Goal: Information Seeking & Learning: Learn about a topic

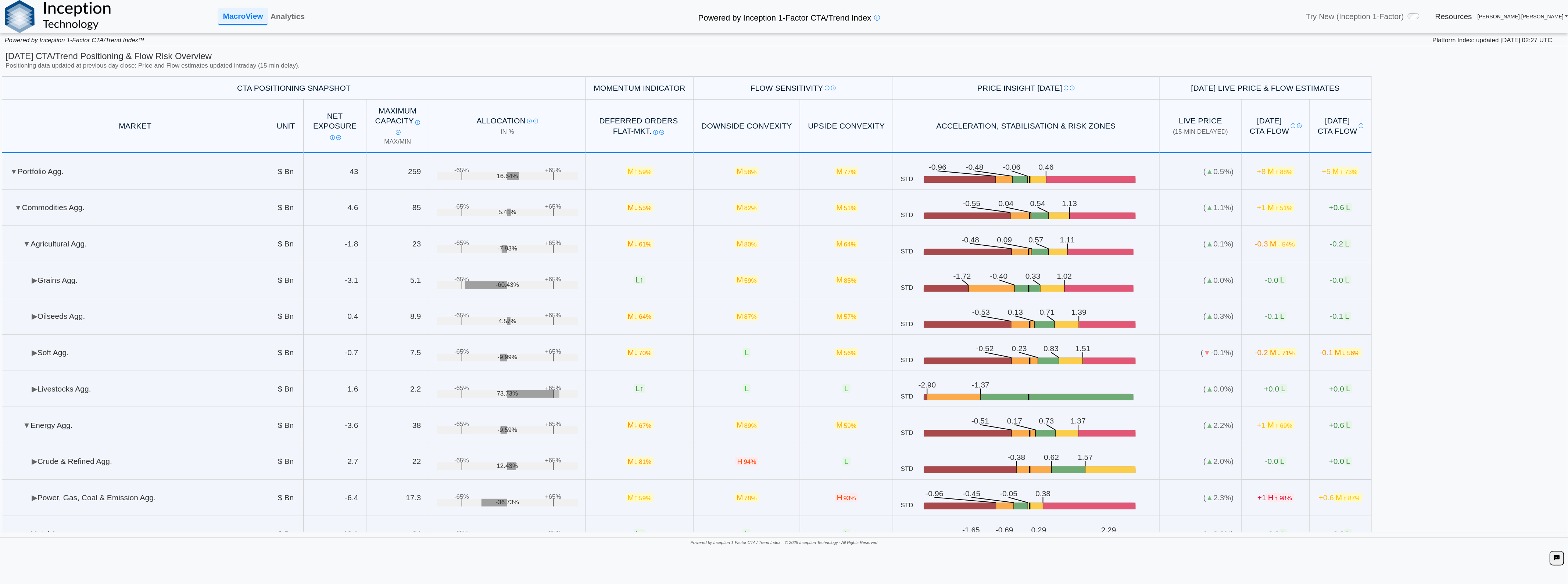
scroll to position [186, 0]
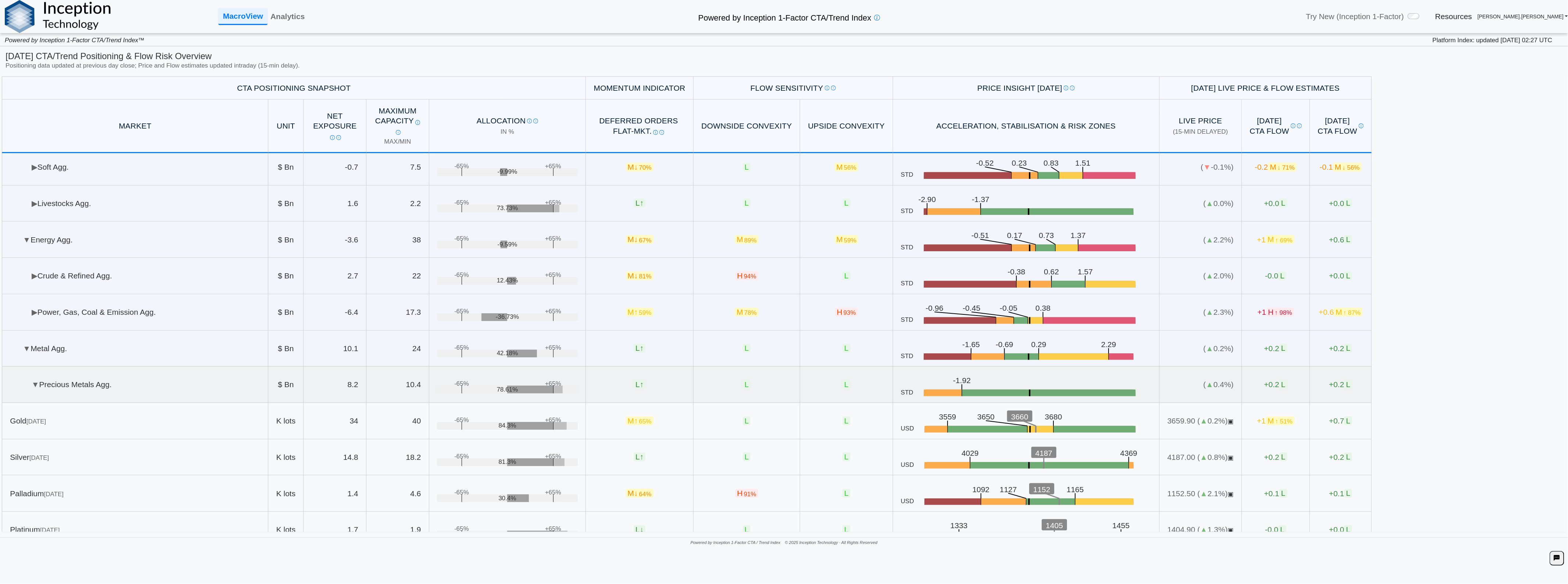
click at [113, 389] on td "▼ Precious Metals Agg." at bounding box center [135, 385] width 267 height 36
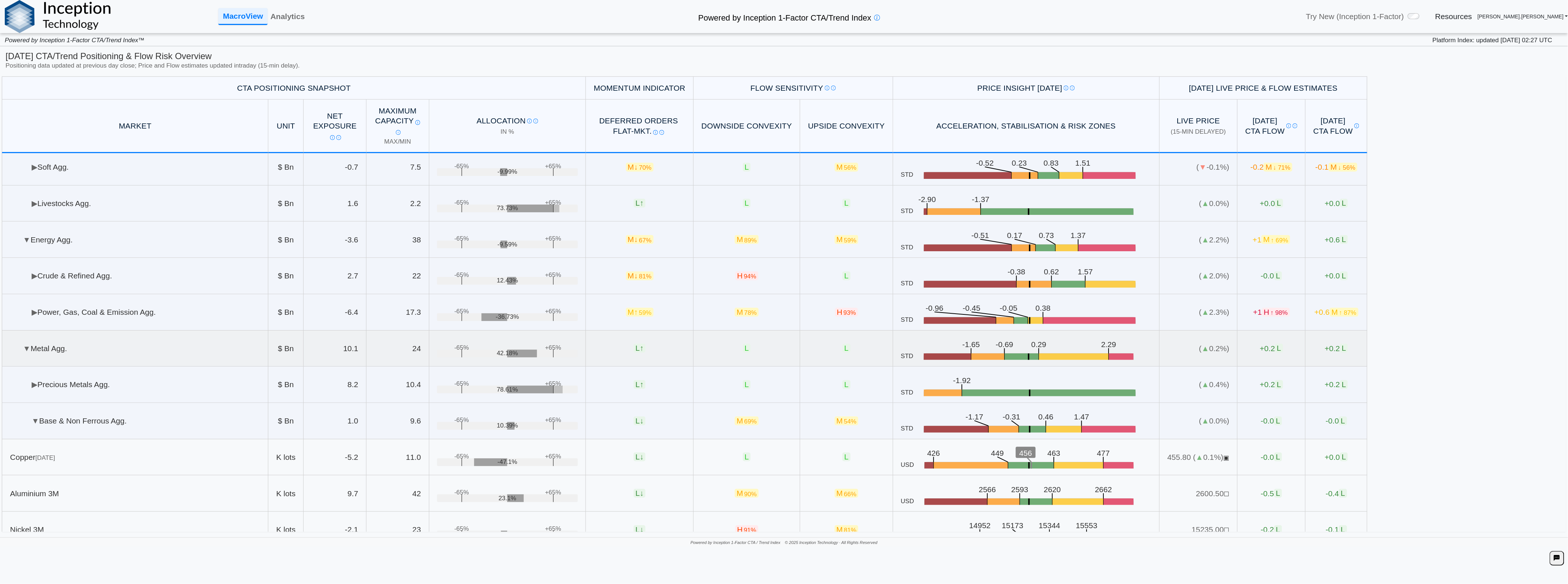
click at [46, 350] on td "▼ Metal Agg." at bounding box center [135, 349] width 267 height 36
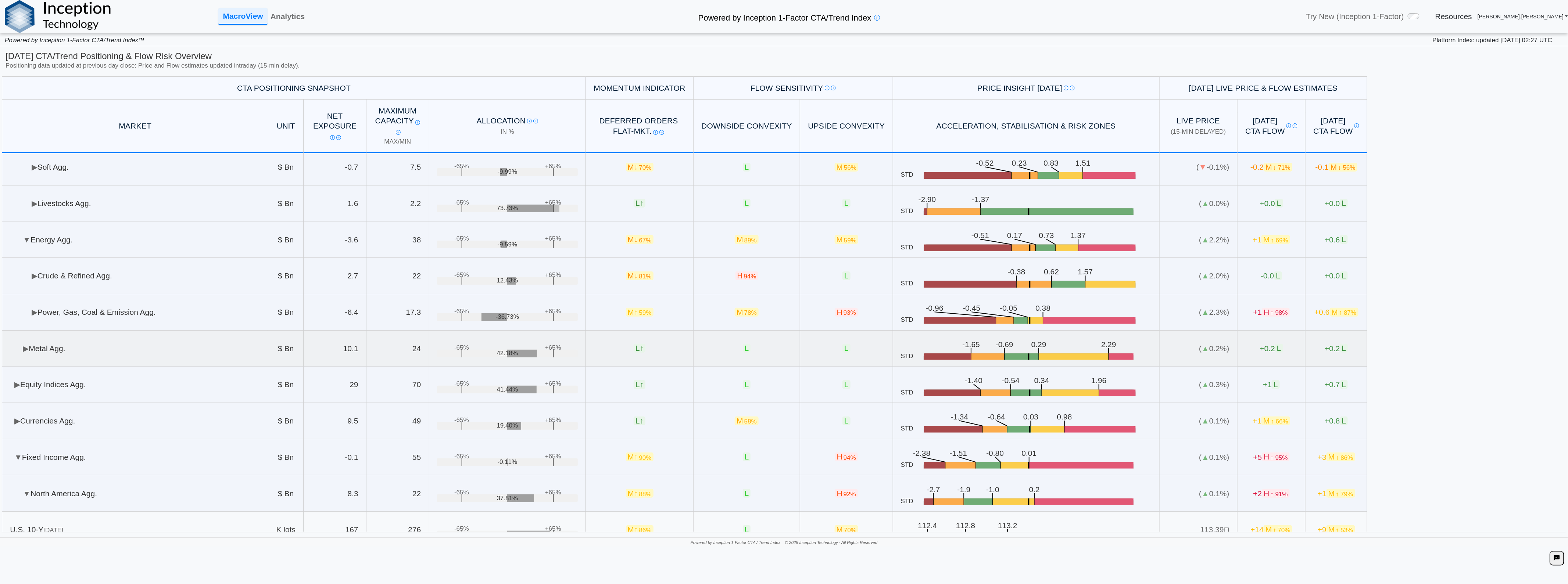
click at [38, 344] on td "▶ Metal Agg." at bounding box center [135, 349] width 267 height 36
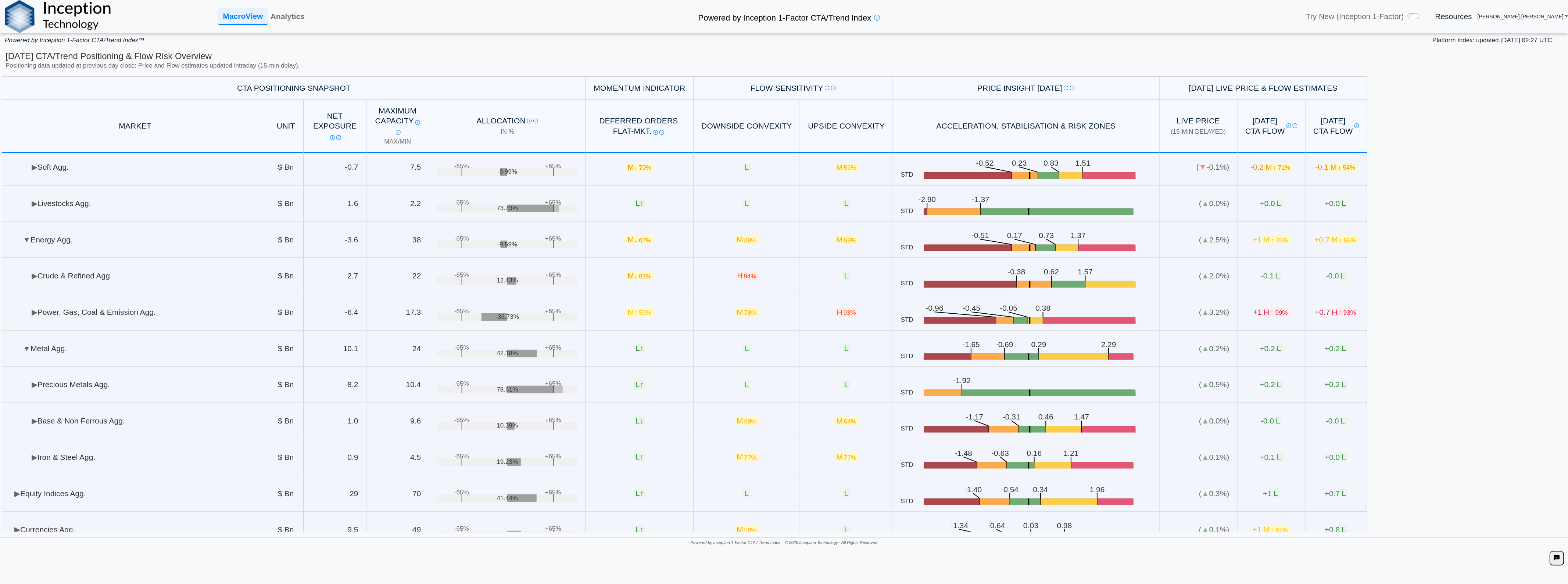
click at [76, 388] on td "▶ Precious Metals Agg." at bounding box center [135, 385] width 267 height 36
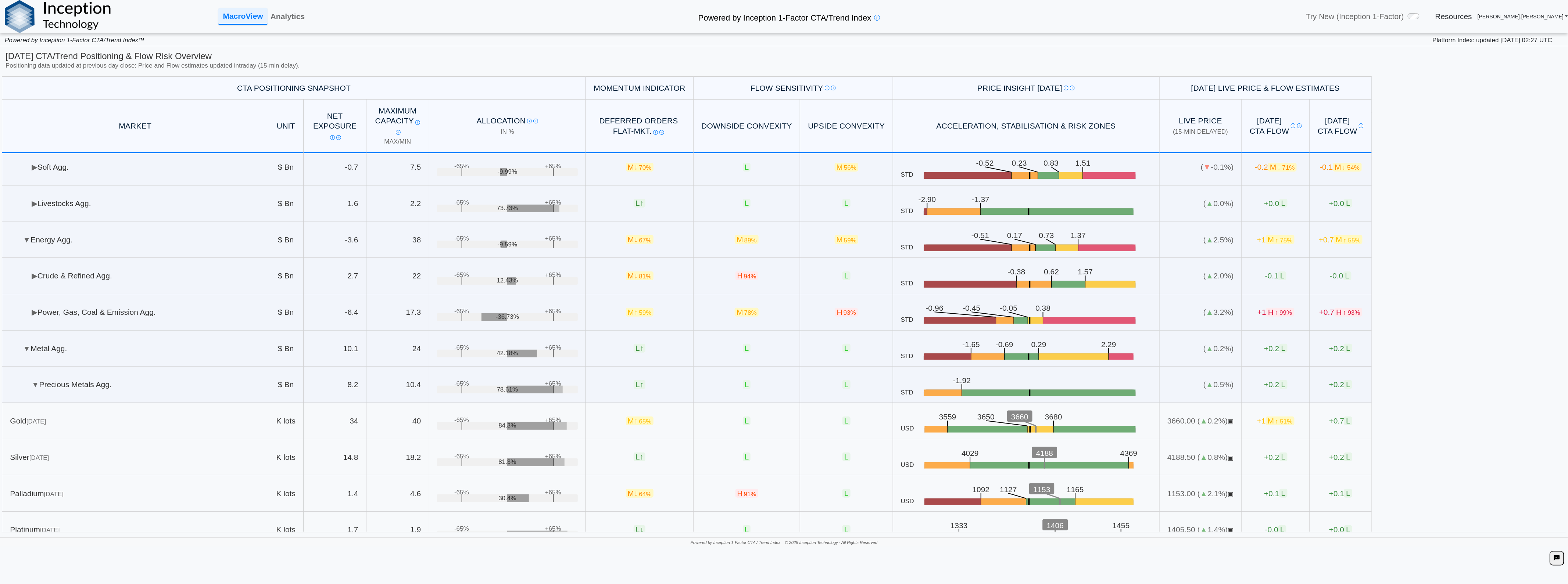
scroll to position [226, 0]
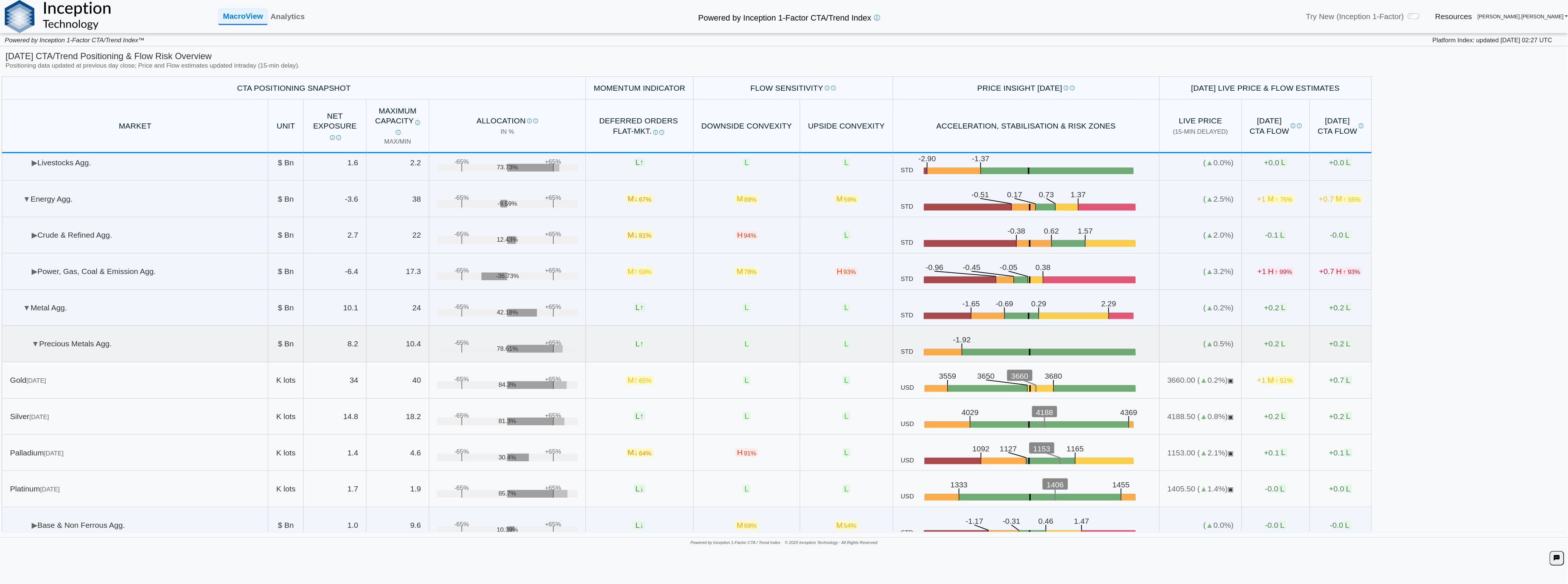
click at [71, 353] on td "▼ Precious Metals Agg." at bounding box center [135, 344] width 267 height 36
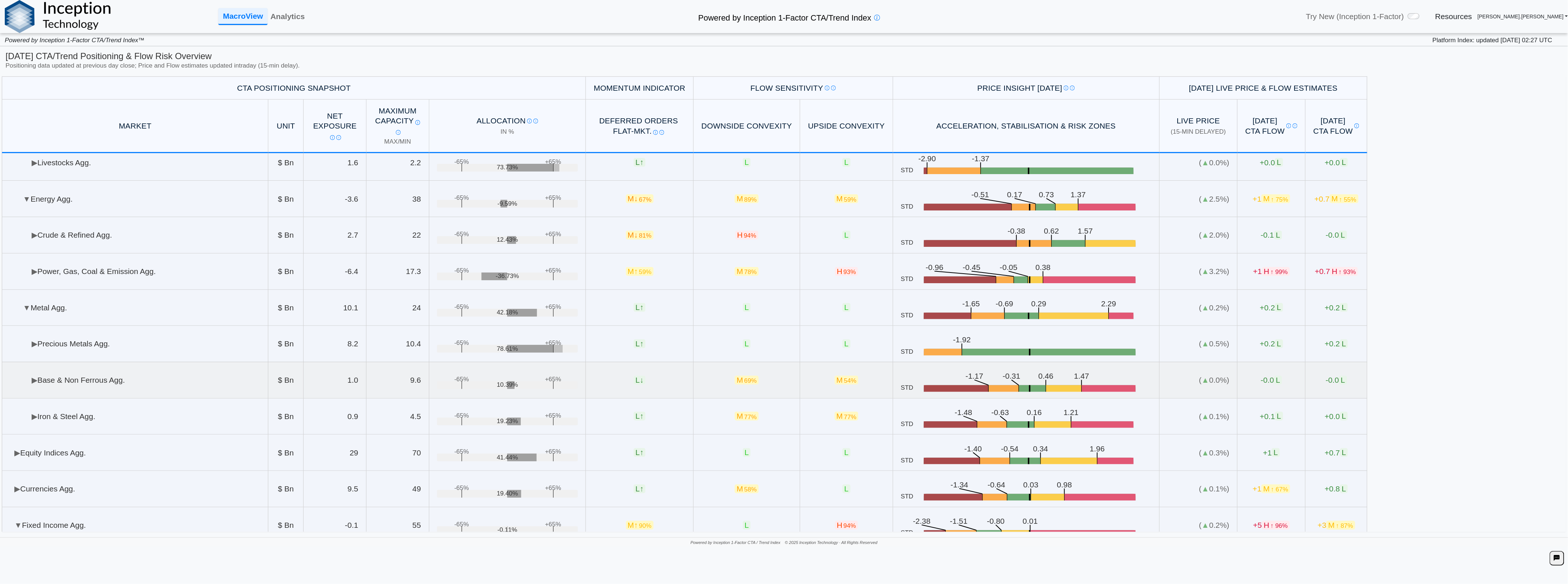
click at [70, 375] on td "▶ Base & Non Ferrous Agg." at bounding box center [135, 380] width 267 height 36
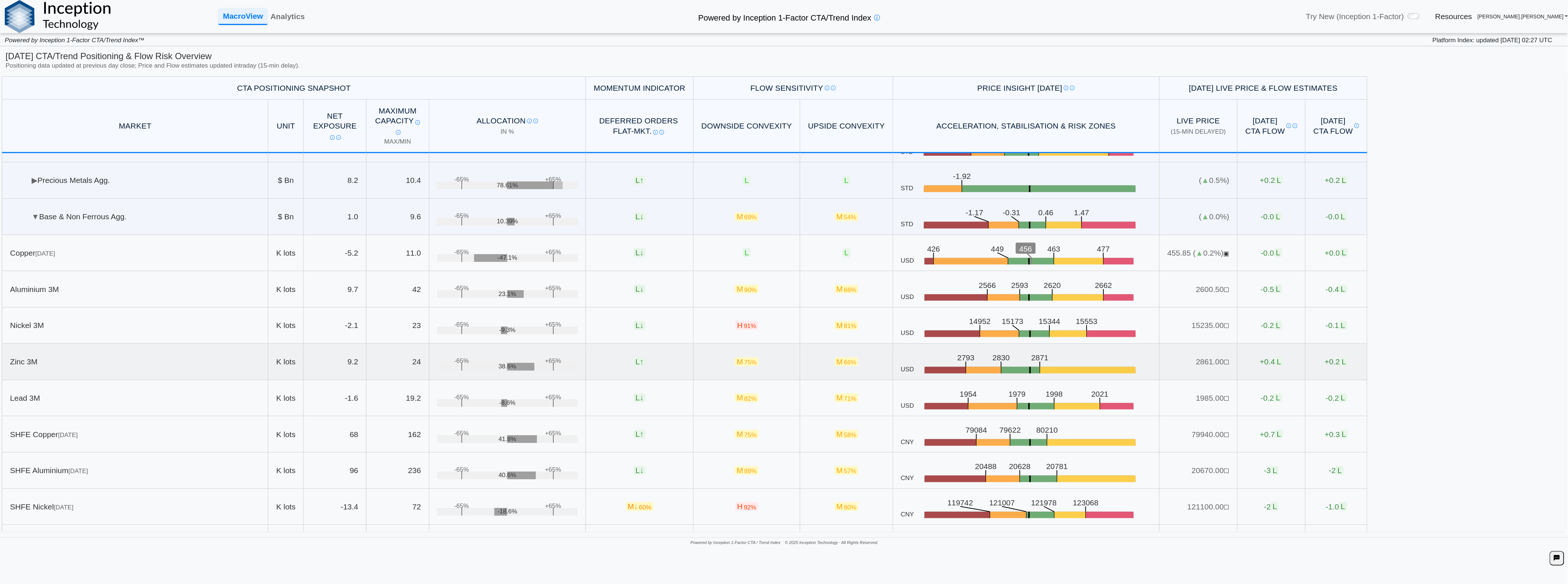
scroll to position [431, 0]
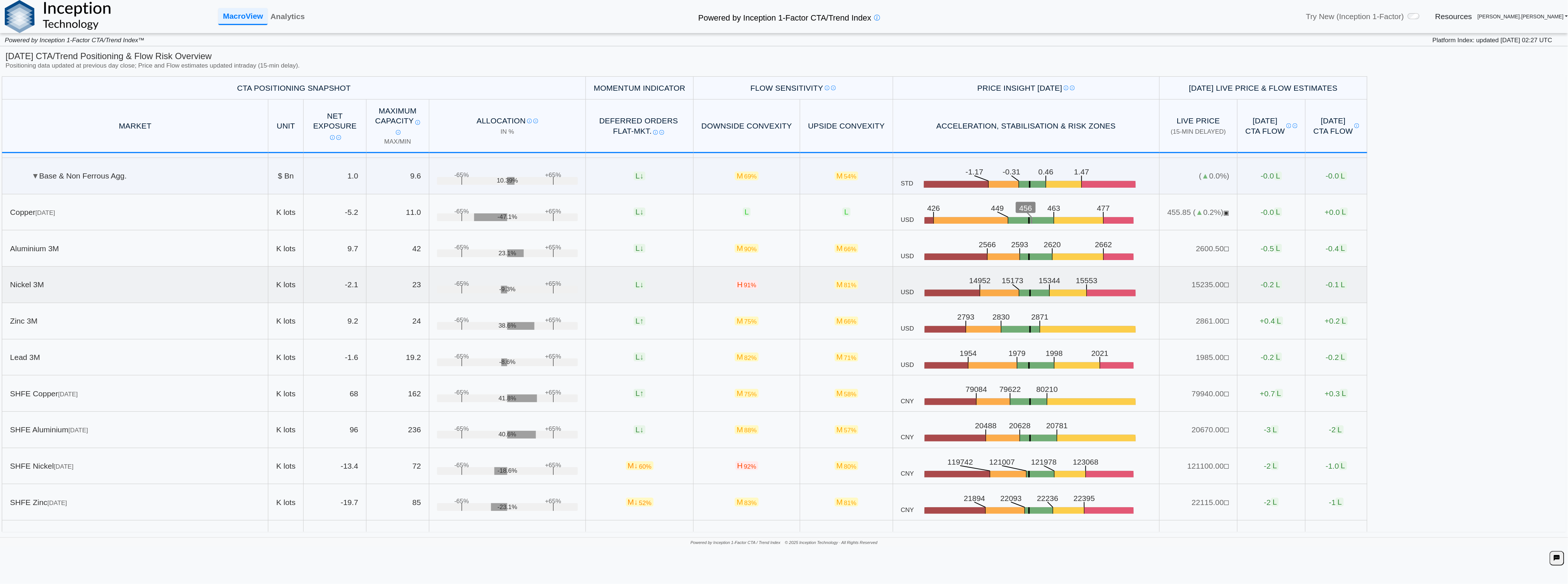
click at [89, 277] on td "Nickel 3M" at bounding box center [135, 285] width 267 height 36
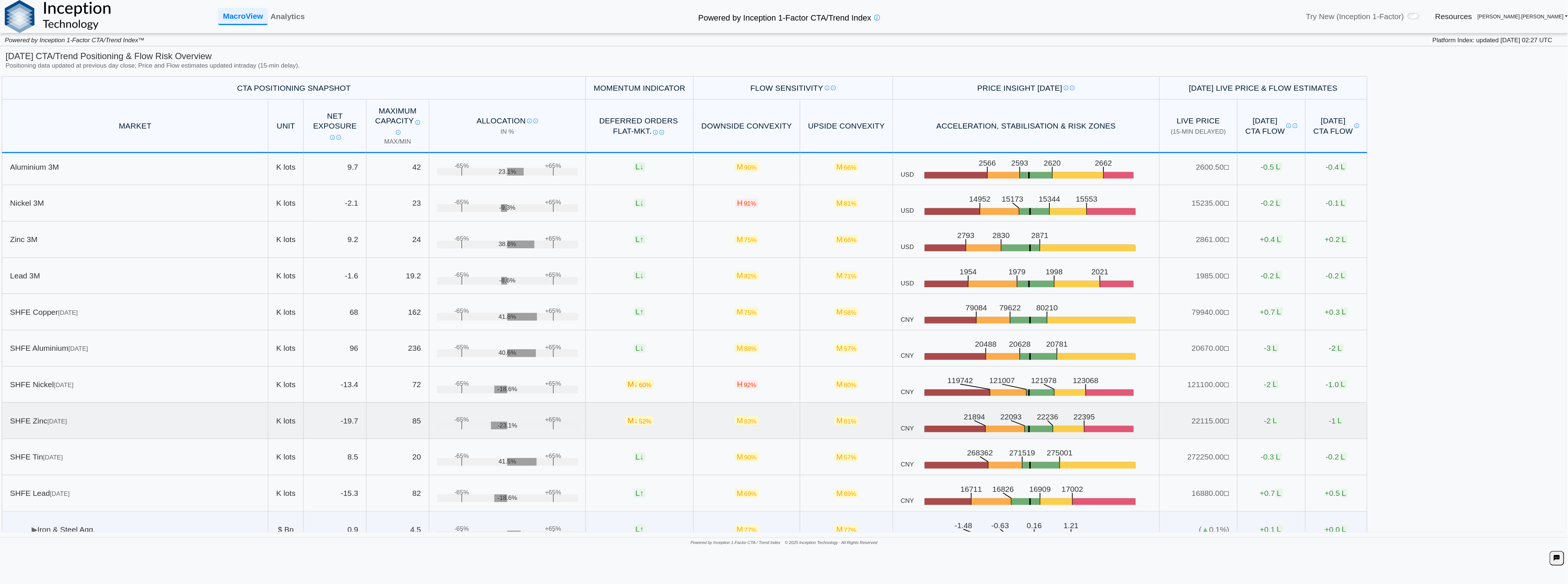
scroll to position [675, 0]
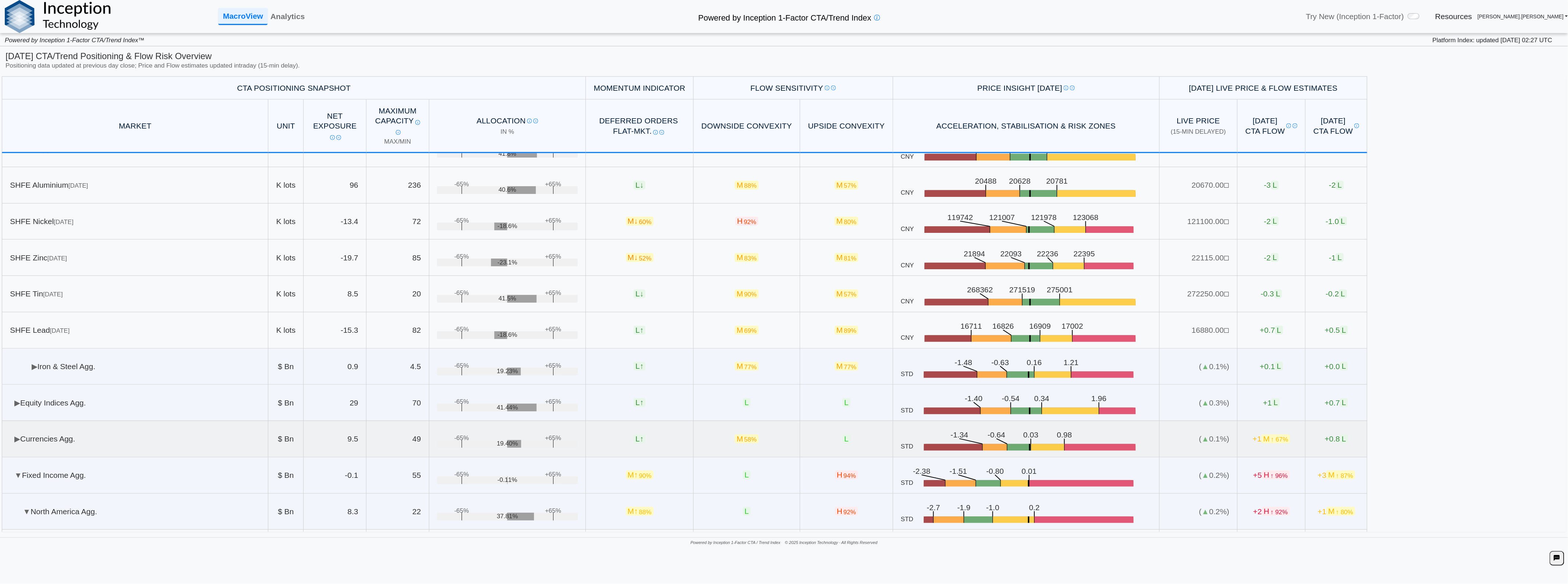
click at [148, 447] on td "▶ Currencies Agg." at bounding box center [135, 439] width 267 height 36
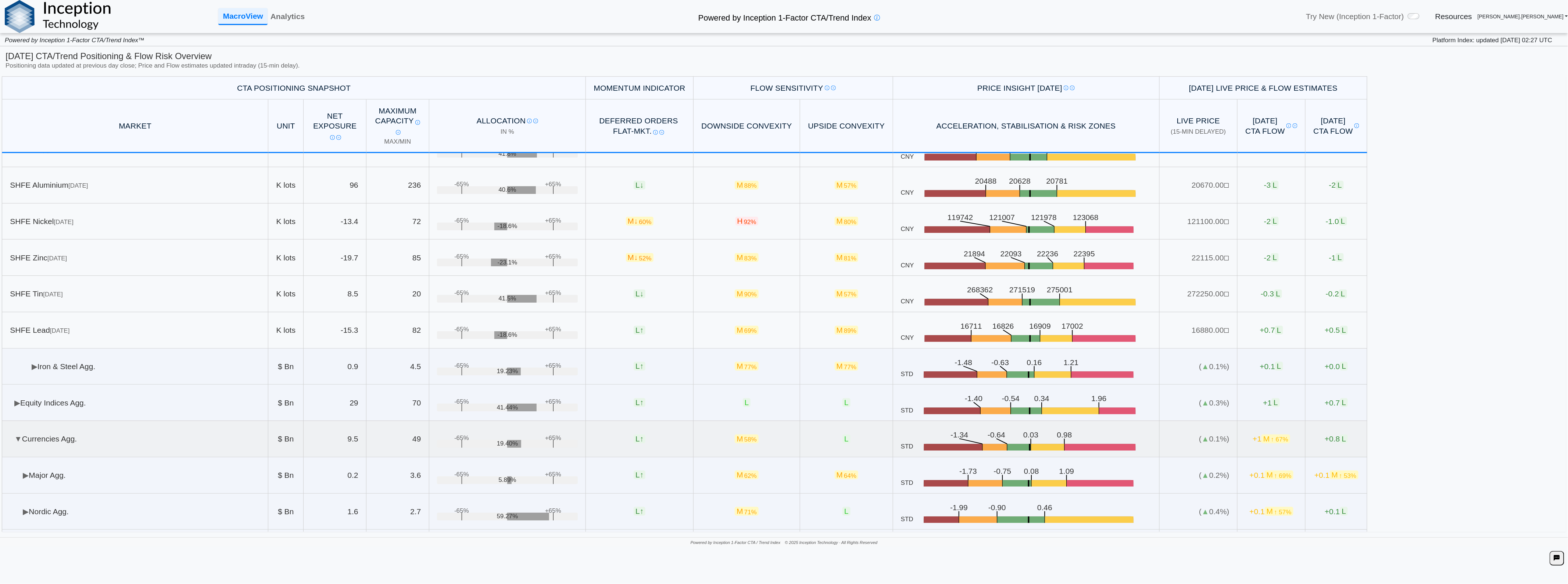
click at [148, 447] on td "▼ Currencies Agg." at bounding box center [135, 439] width 267 height 36
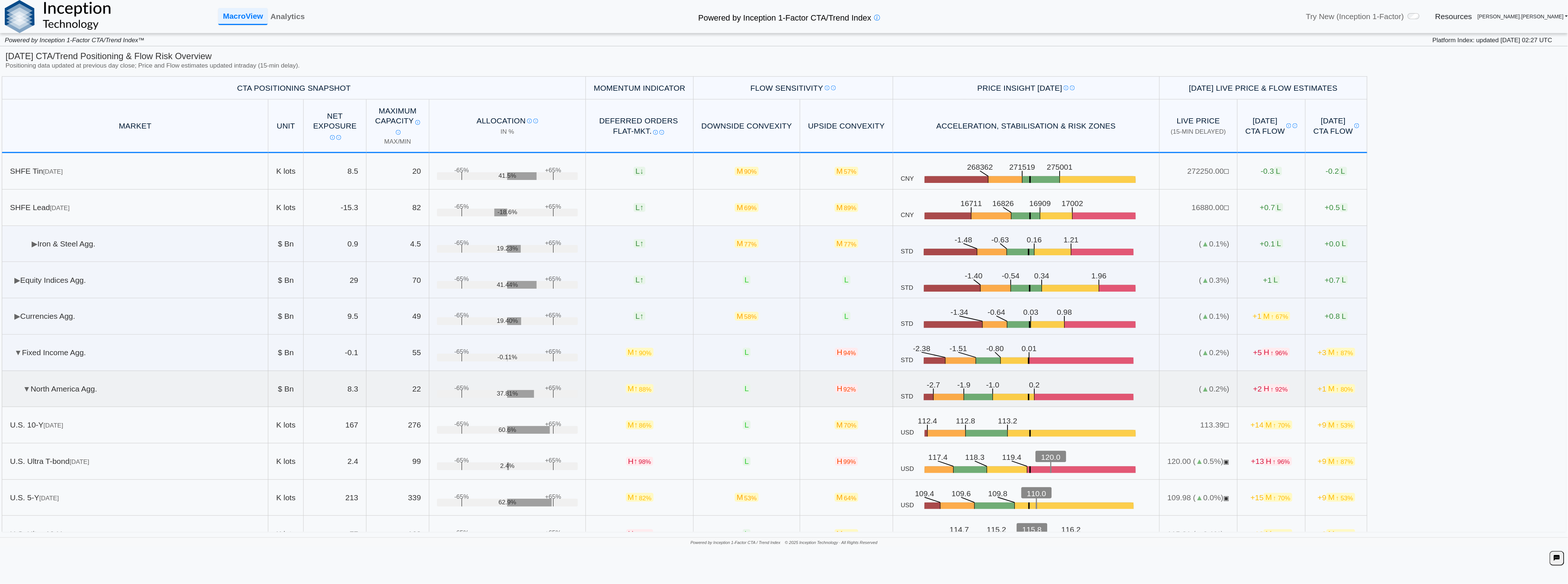
scroll to position [839, 0]
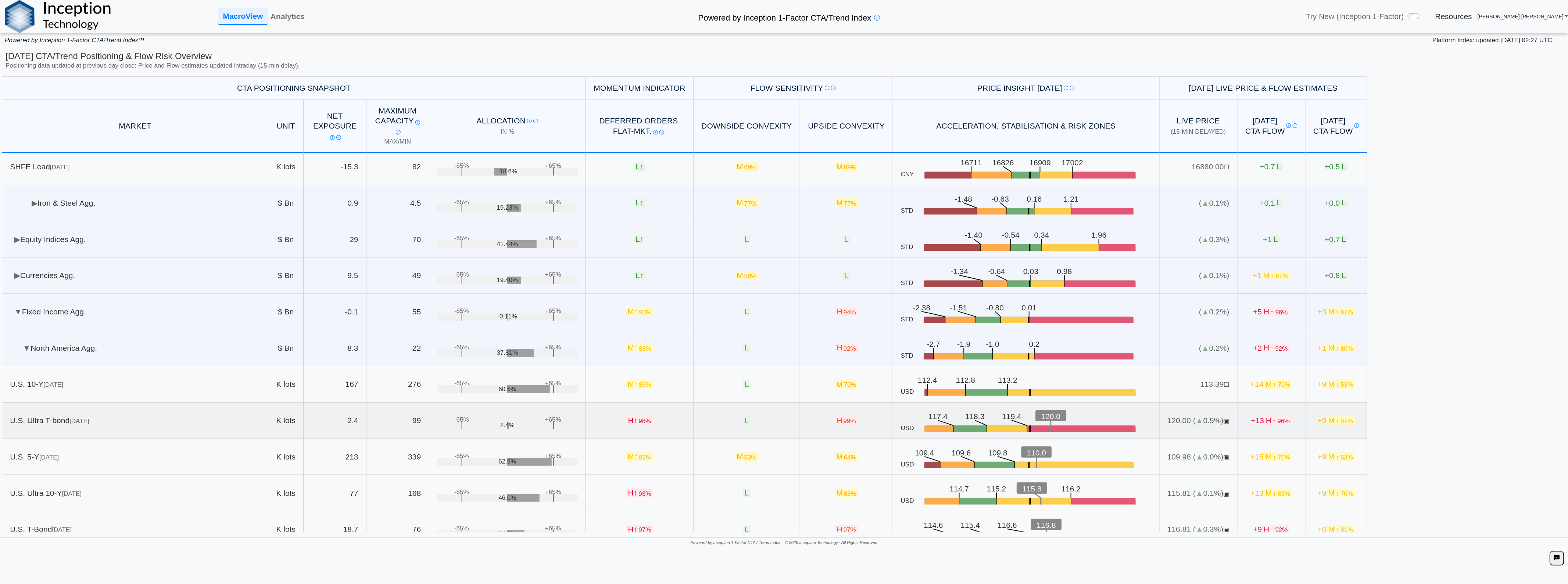
click at [195, 417] on div "U.S. Ultra T-bond Dec 25" at bounding box center [135, 420] width 250 height 10
click at [117, 347] on td "▼ North America Agg." at bounding box center [135, 349] width 267 height 36
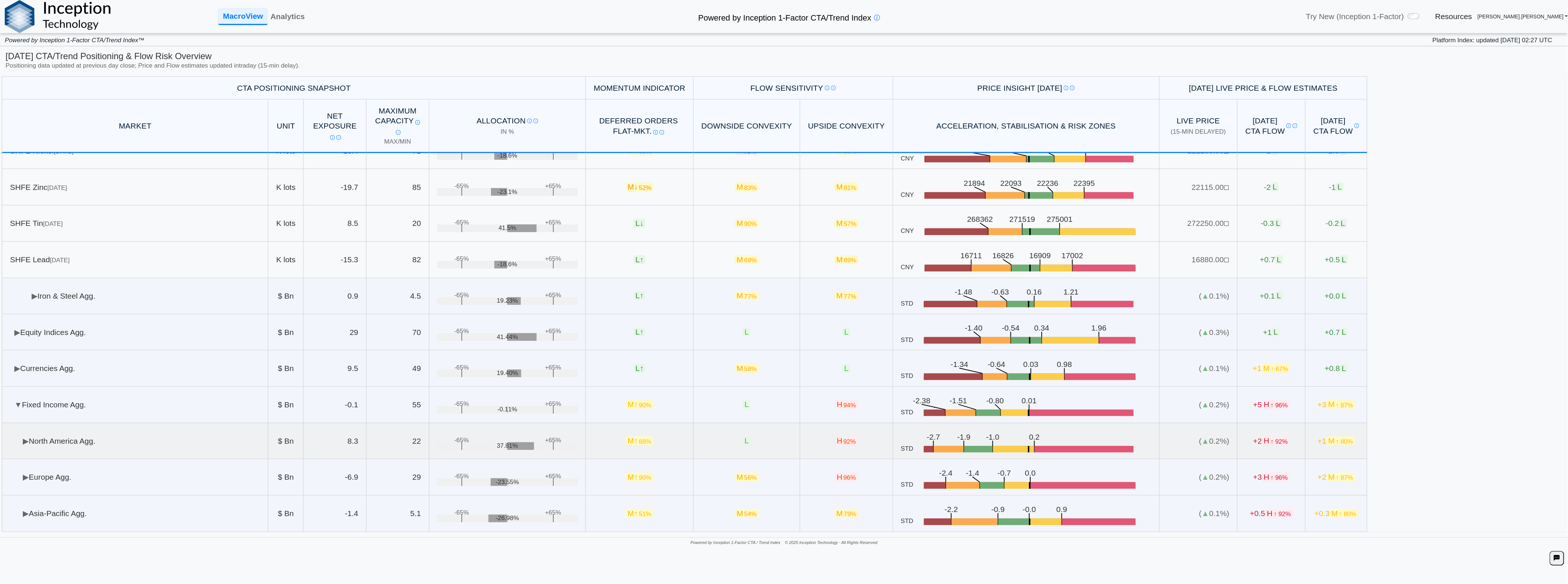
scroll to position [747, 0]
click at [76, 402] on td "▼ Fixed Income Agg." at bounding box center [135, 405] width 267 height 36
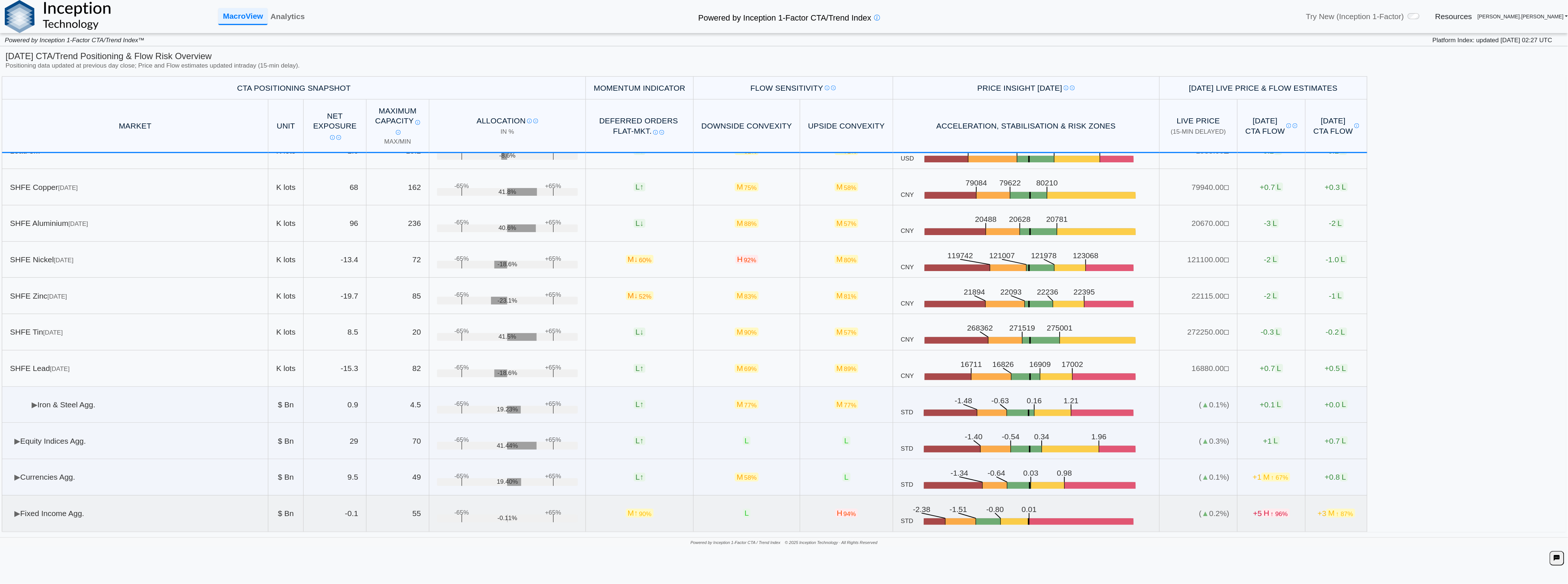
scroll to position [638, 0]
click at [83, 401] on td "▶ Iron & Steel Agg." at bounding box center [135, 405] width 267 height 36
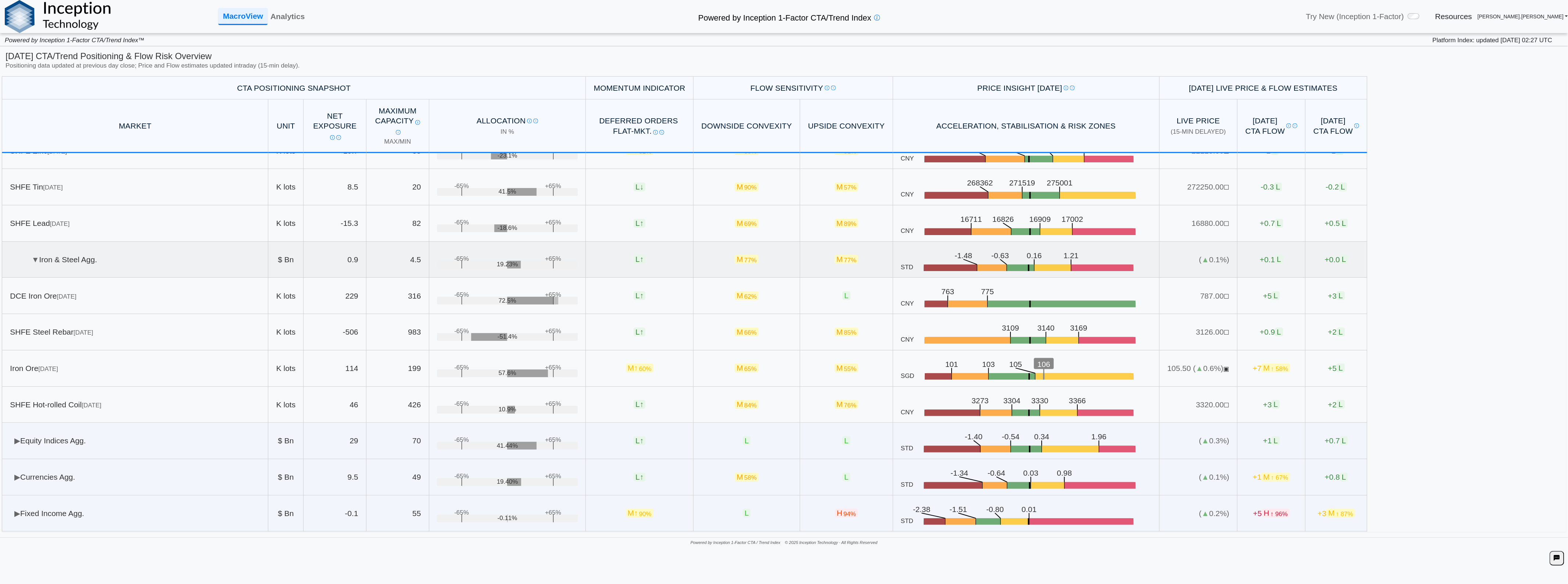
click at [56, 263] on td "▼ Iron & Steel Agg." at bounding box center [135, 260] width 267 height 36
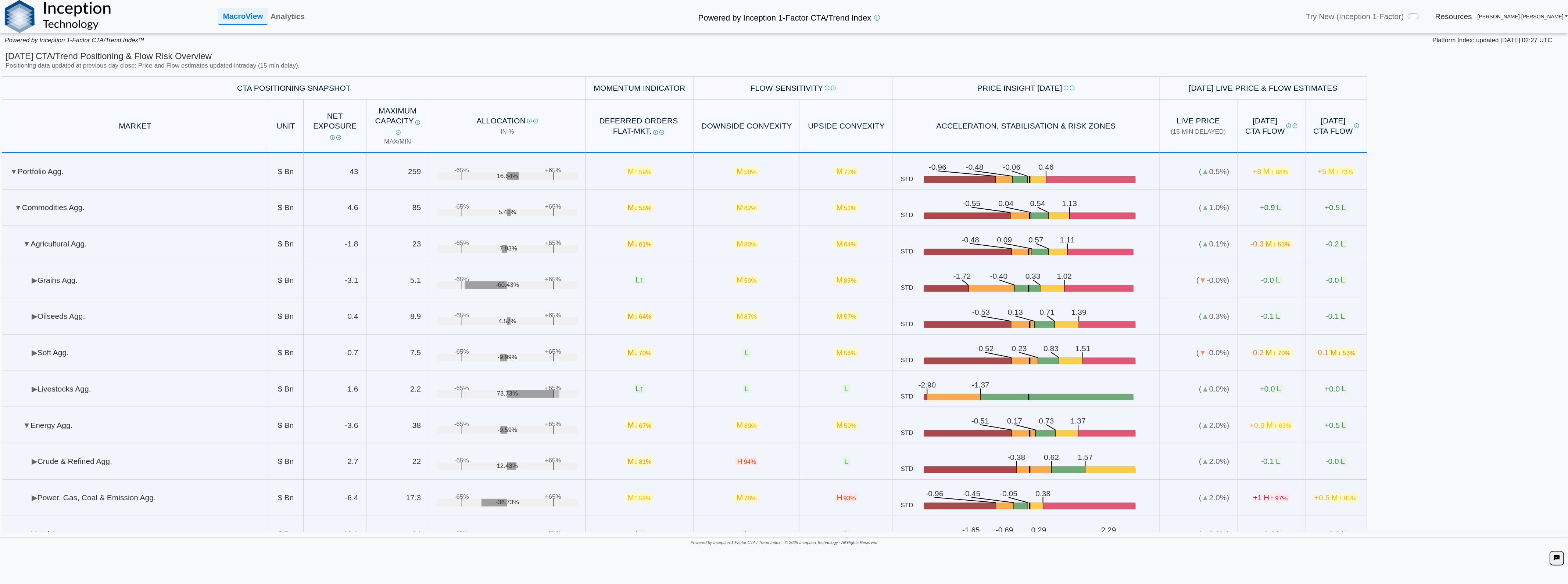
scroll to position [393, 0]
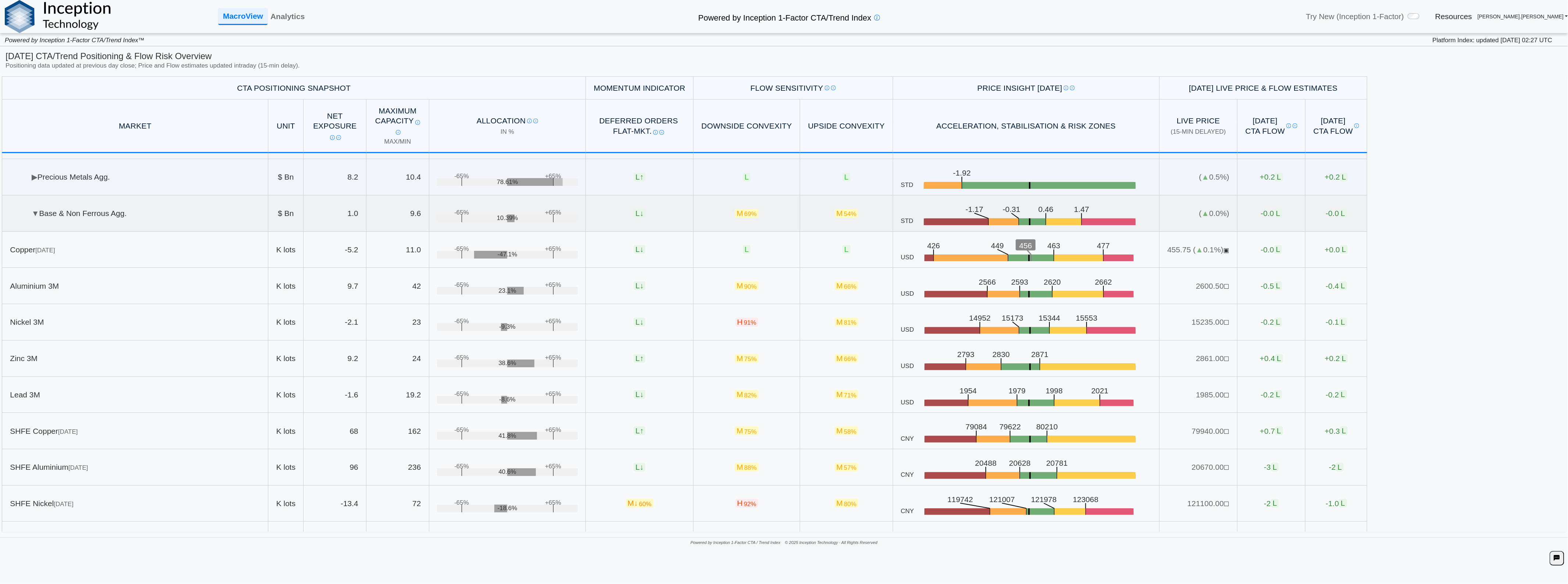
click at [195, 210] on td "▼ Base & Non Ferrous Agg." at bounding box center [135, 214] width 267 height 36
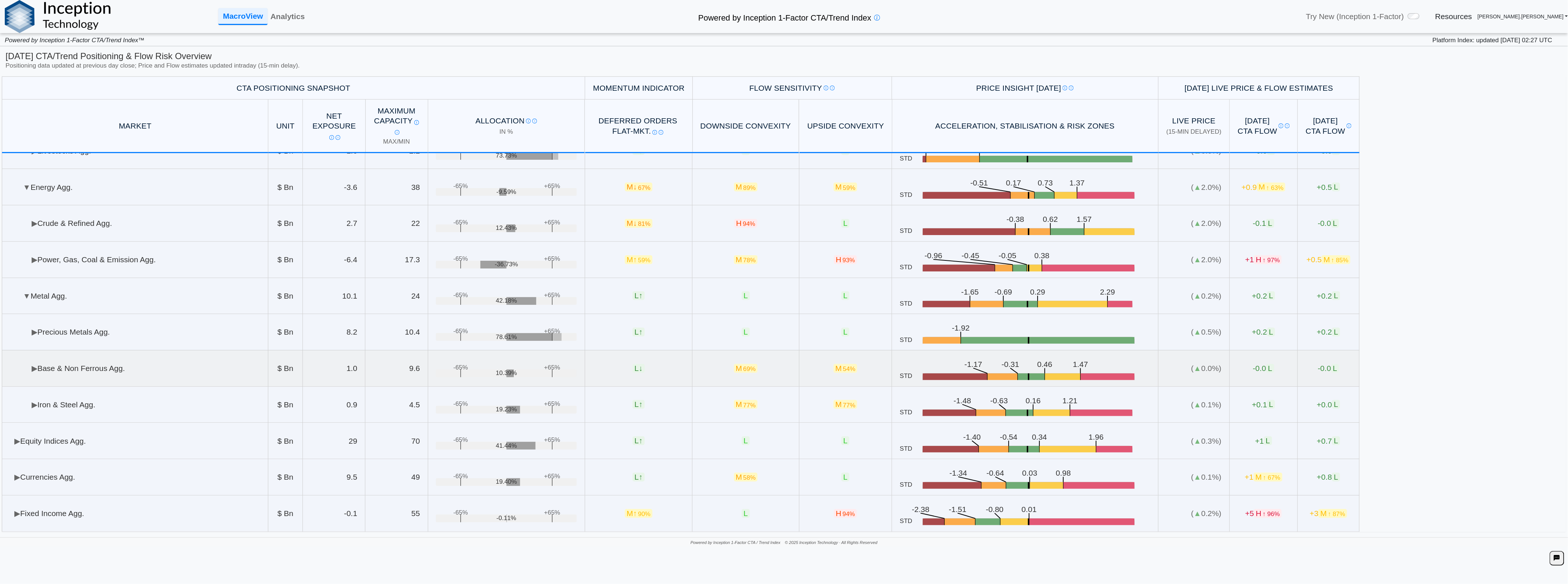
scroll to position [238, 0]
click at [157, 227] on td "▶ Crude & Refined Agg." at bounding box center [135, 224] width 267 height 36
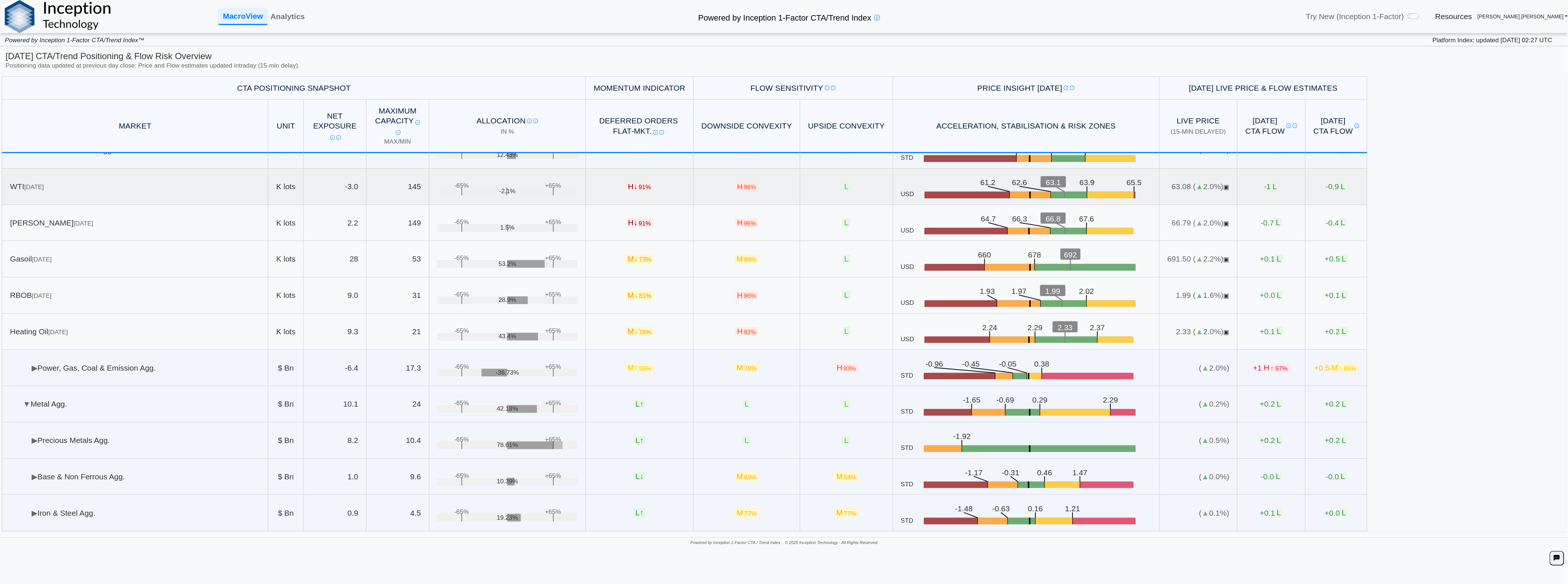
scroll to position [229, 0]
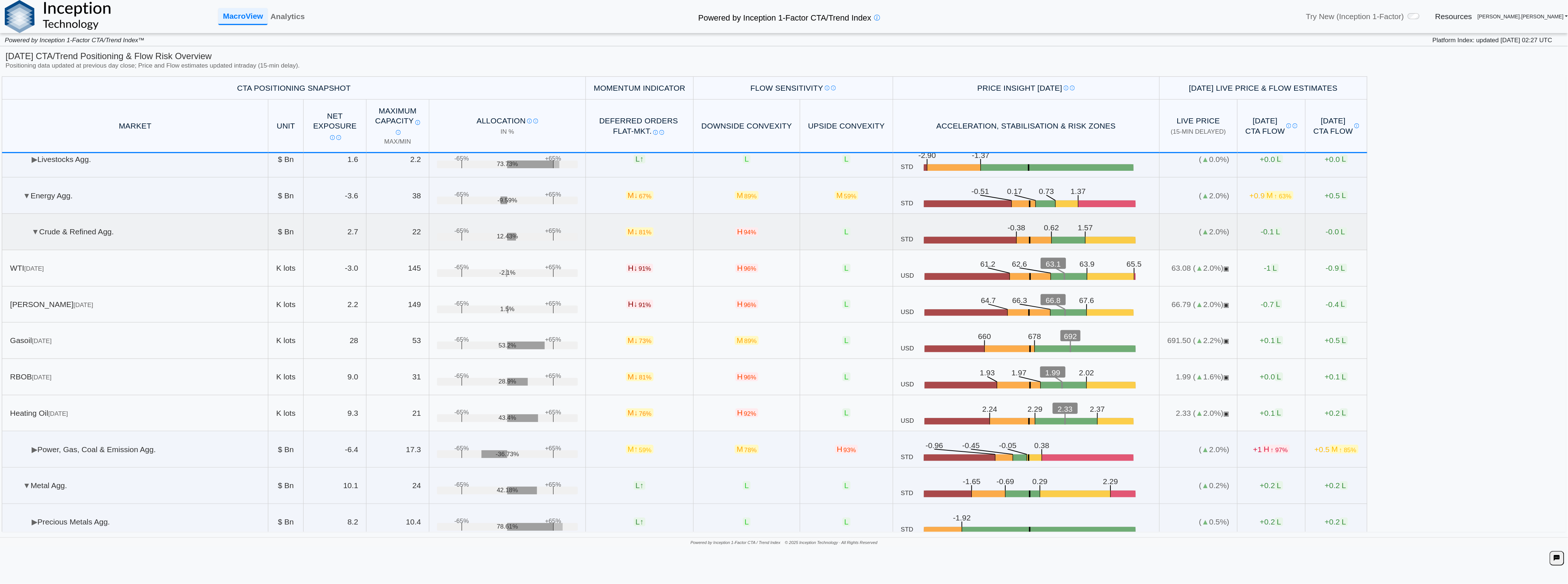
click at [109, 234] on td "▼ Crude & Refined Agg." at bounding box center [135, 232] width 267 height 36
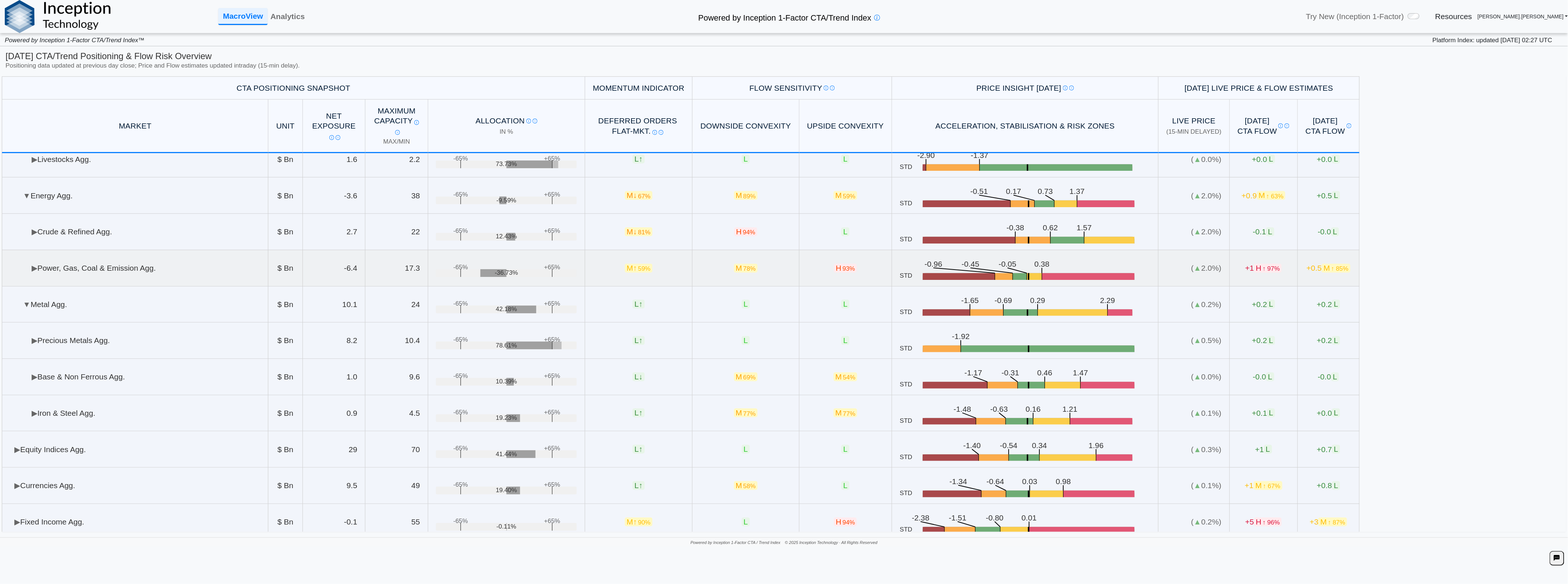
click at [164, 268] on td "▶ Power, Gas, Coal & Emission Agg." at bounding box center [135, 268] width 267 height 36
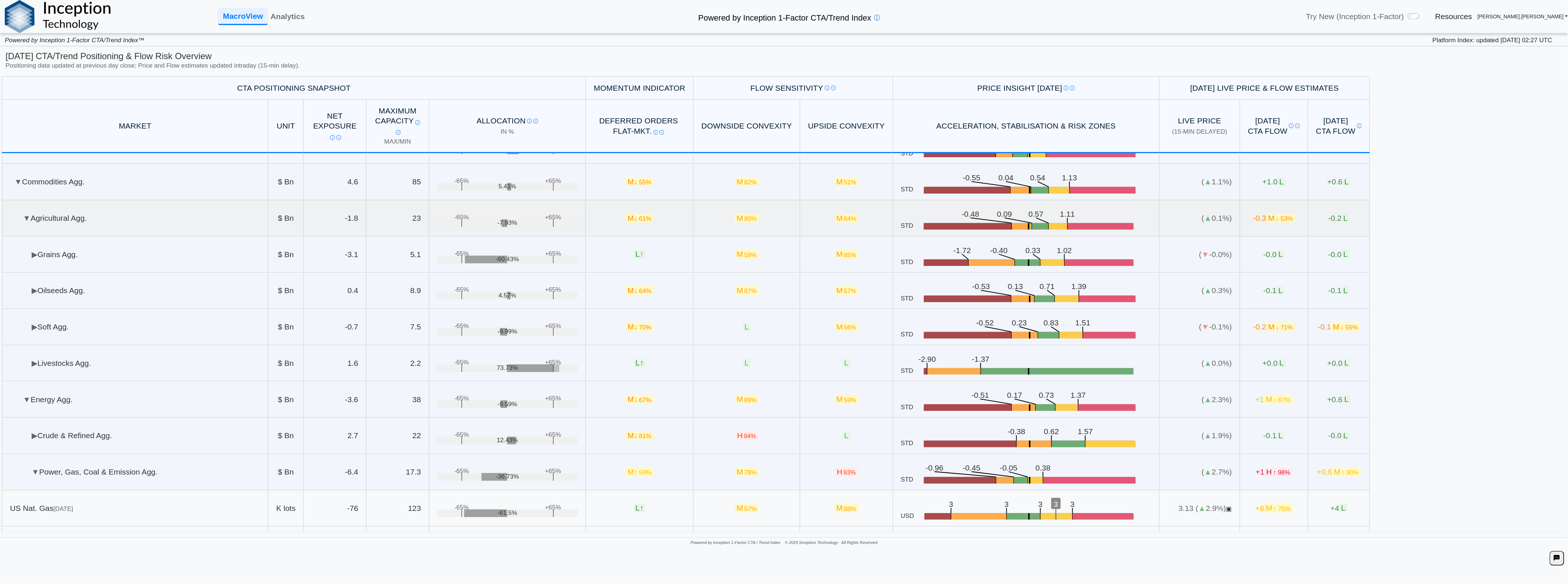
scroll to position [0, 0]
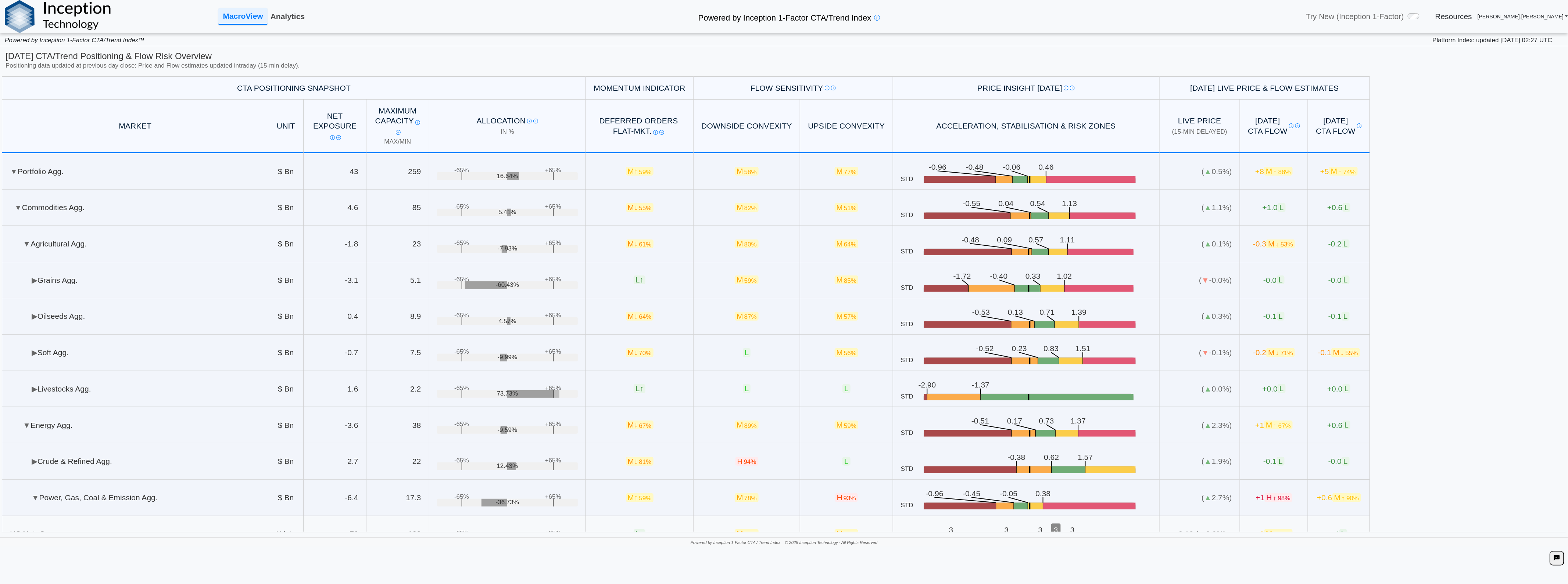
click at [289, 19] on link "Analytics" at bounding box center [288, 16] width 40 height 16
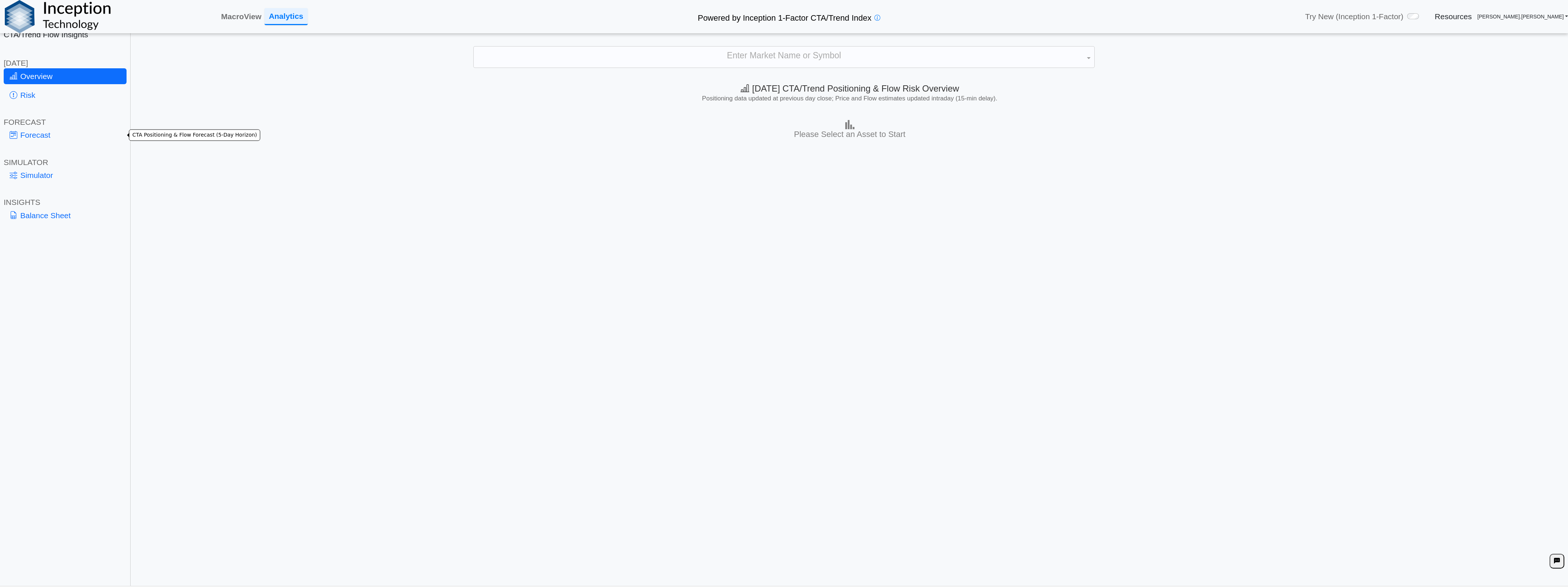
click at [26, 142] on link "Forecast" at bounding box center [65, 135] width 123 height 16
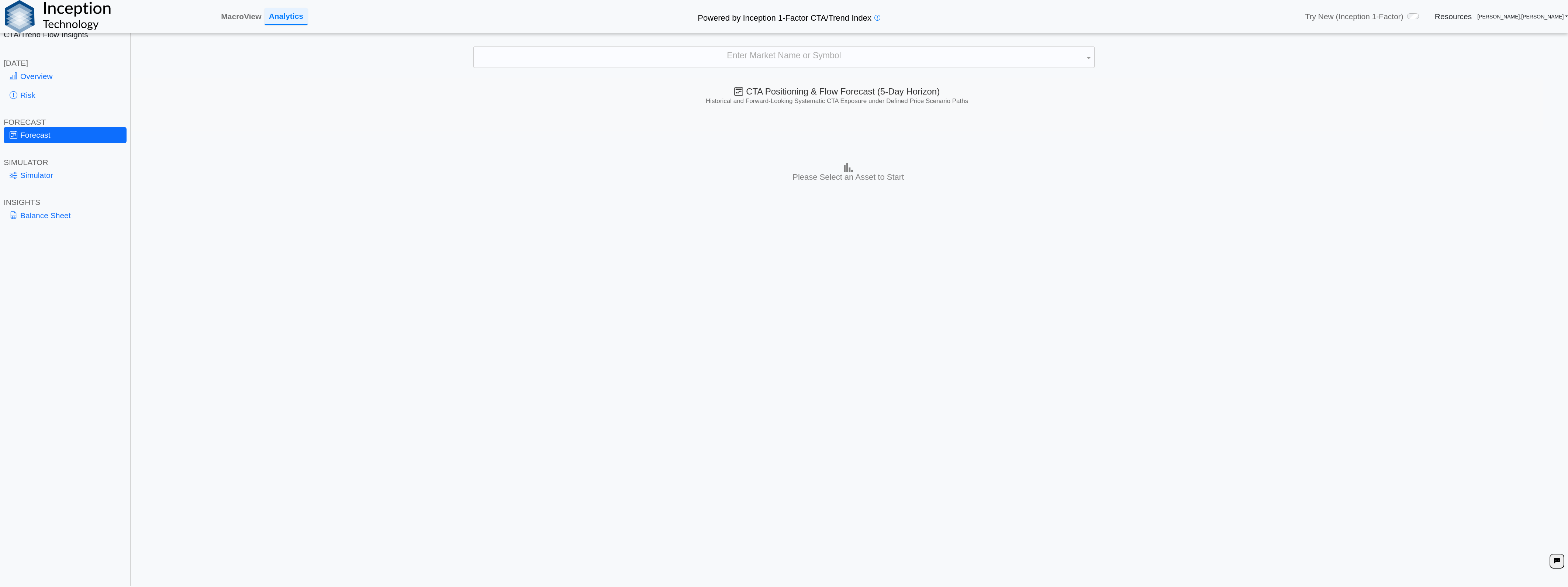
click at [697, 59] on div "Enter Market Name or Symbol" at bounding box center [784, 57] width 621 height 21
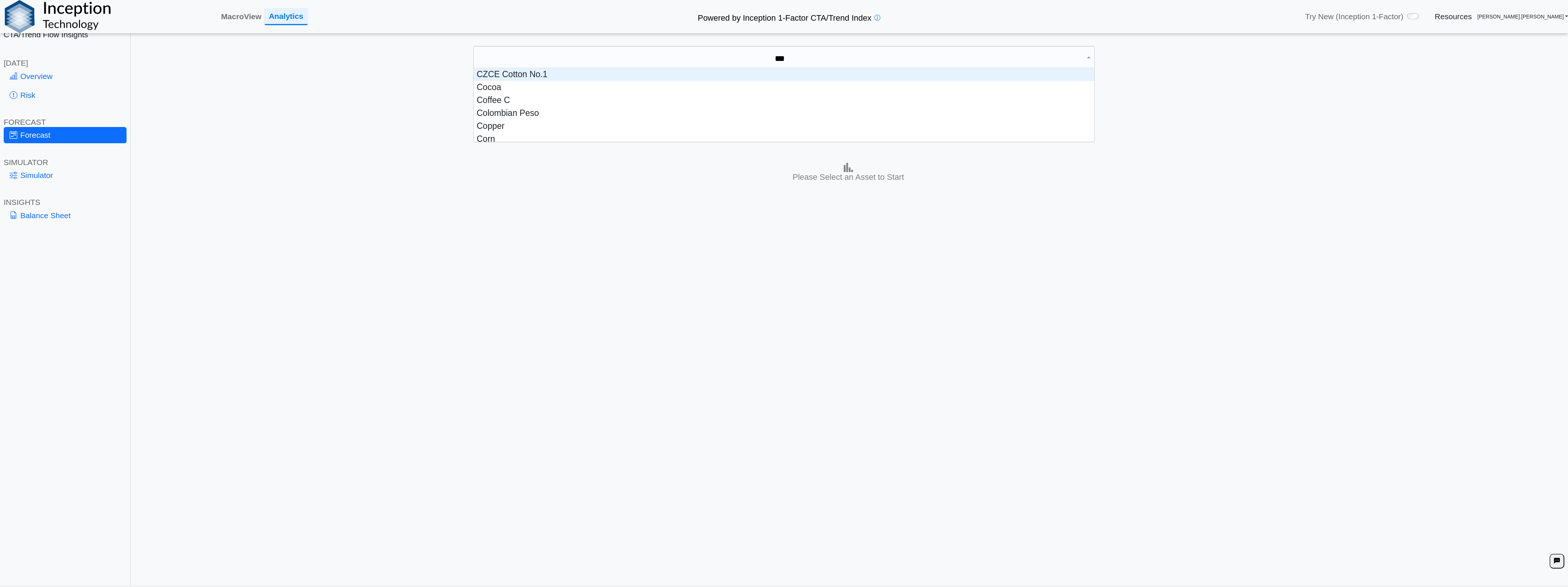
scroll to position [20, 614]
type input "****"
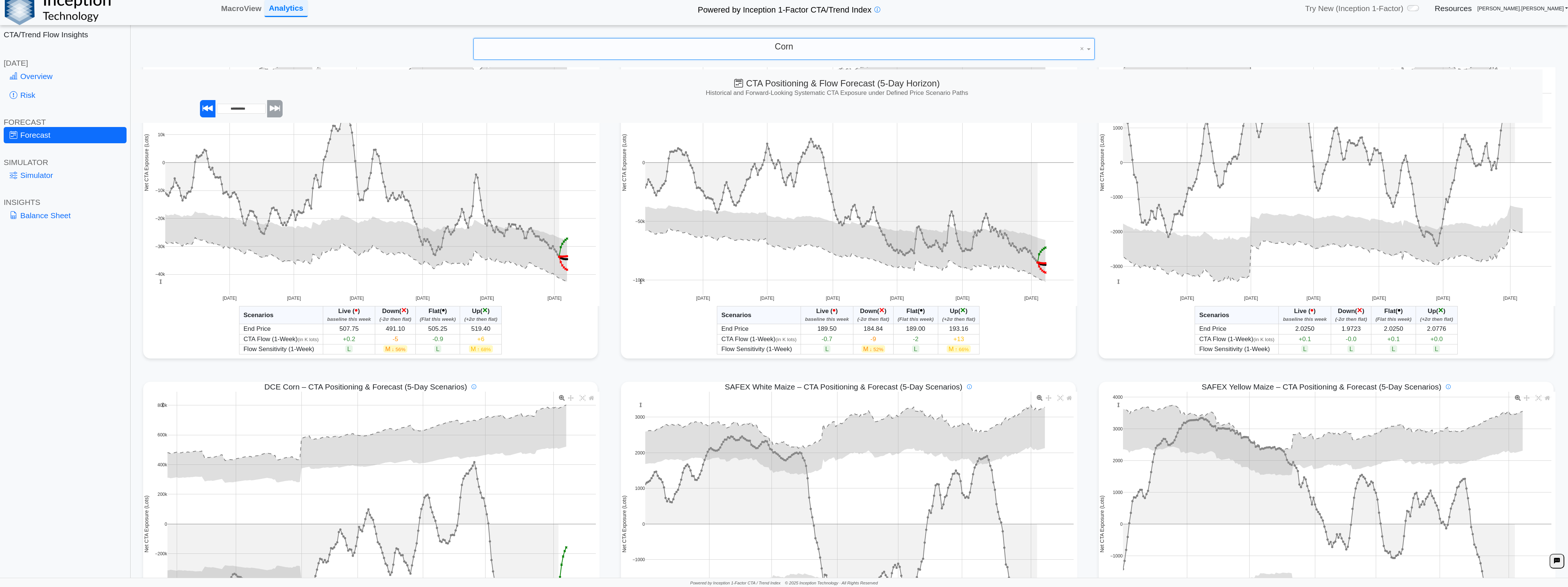
scroll to position [660, 0]
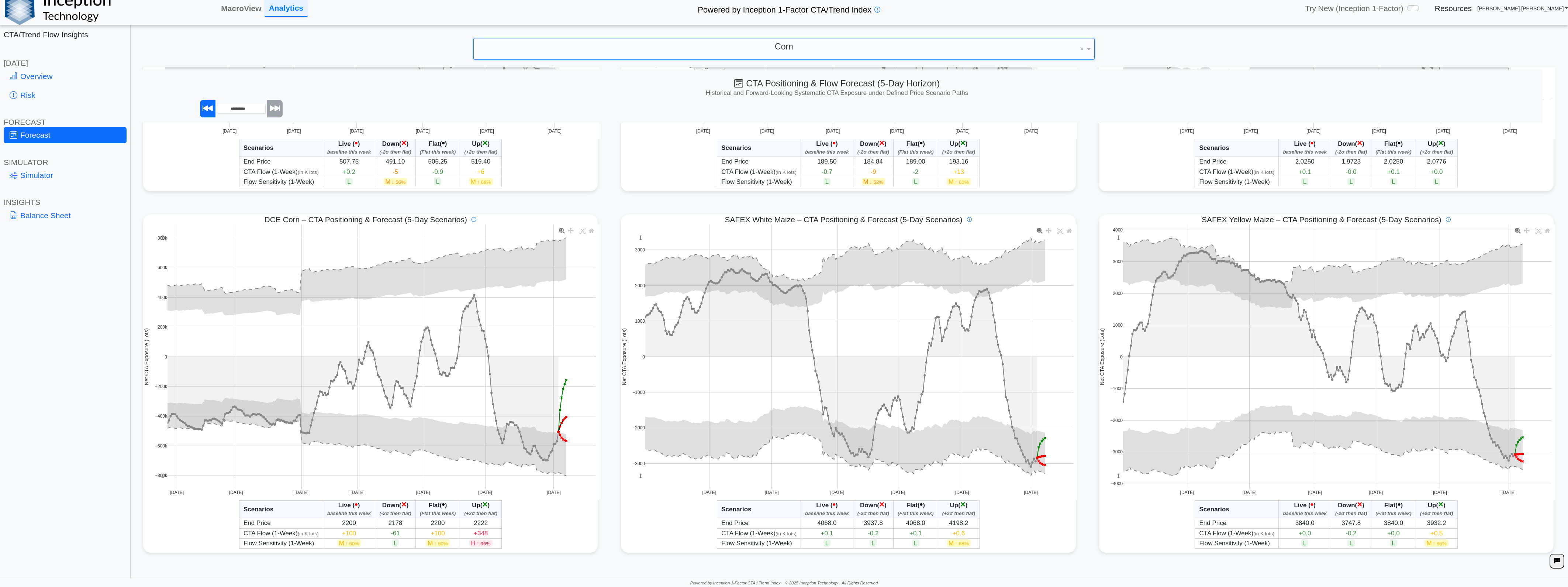
click at [712, 49] on div "Corn" at bounding box center [784, 48] width 621 height 21
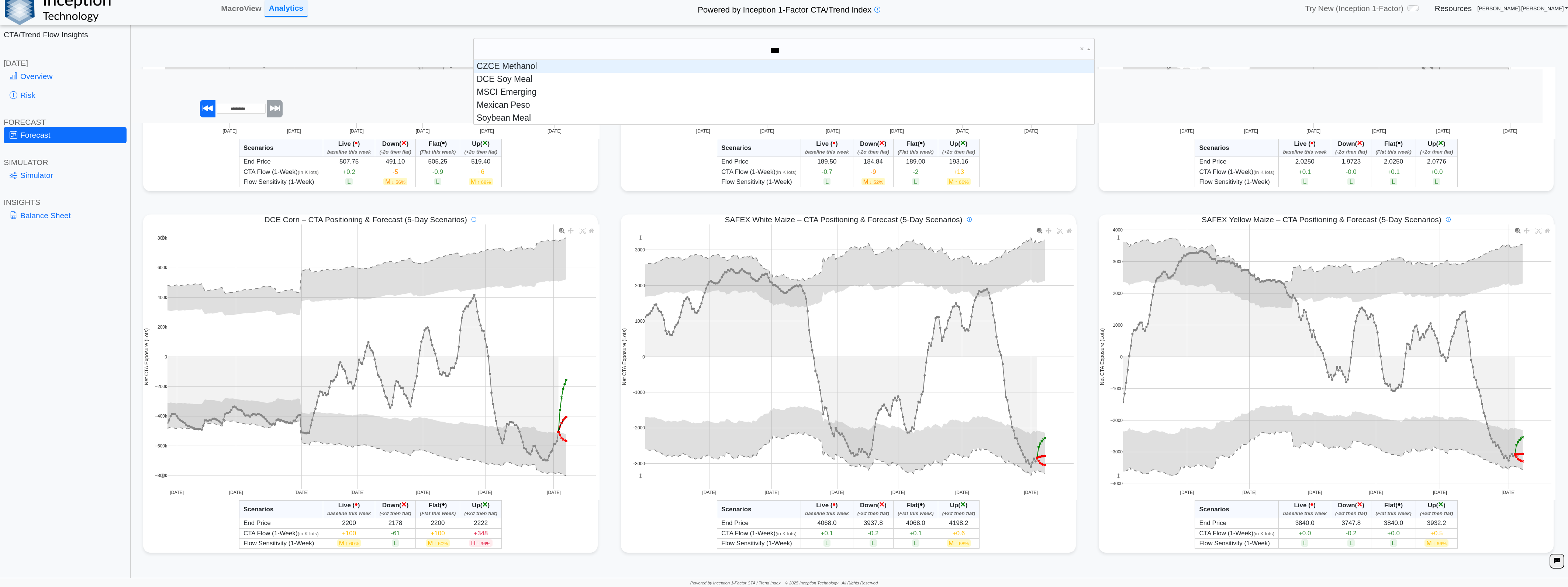
scroll to position [6, 614]
type input "*"
type input "****"
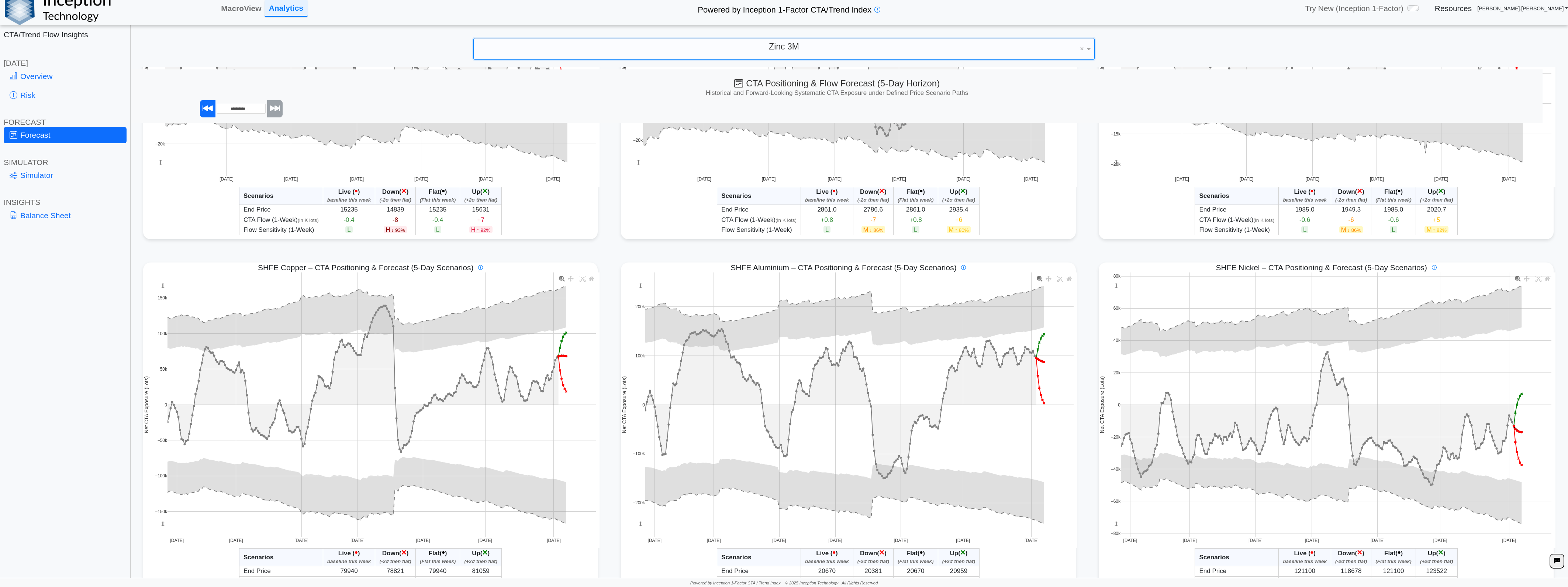
scroll to position [0, 0]
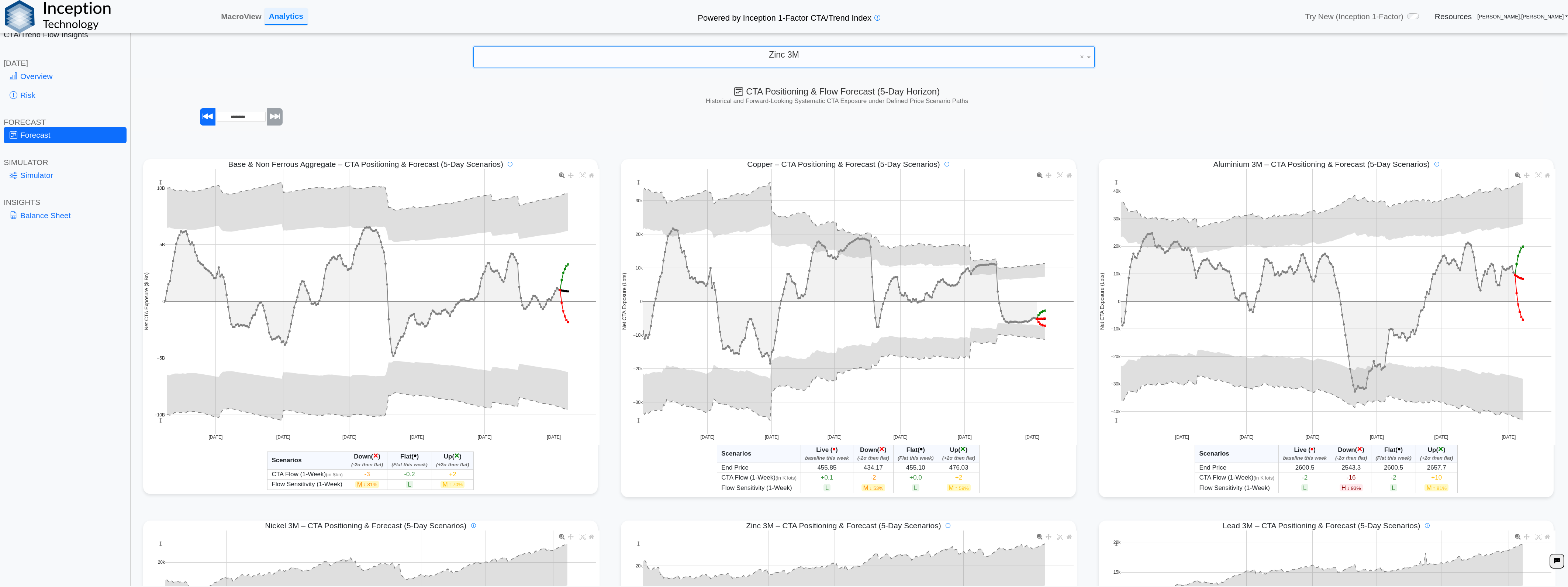
click at [817, 54] on div "Zinc 3M" at bounding box center [784, 56] width 621 height 21
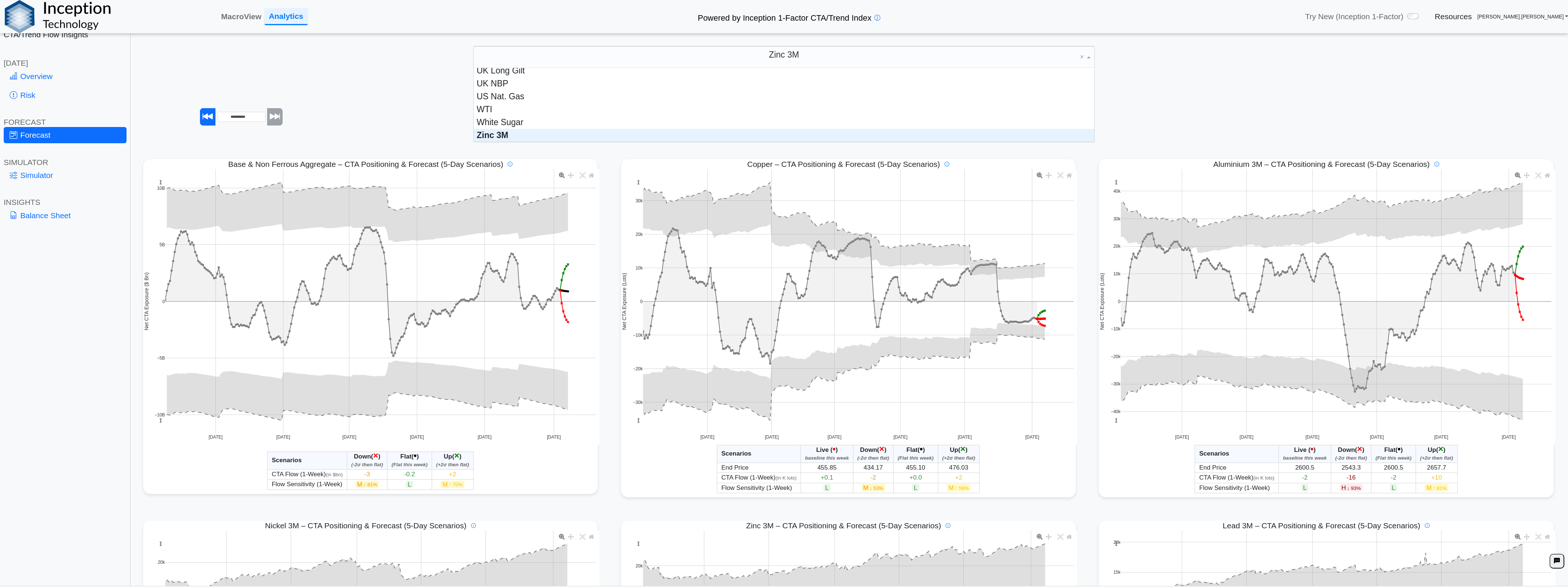
click at [1097, 51] on div "Zinc 3M × U.S. Ultra T-bond UK Long Gilt UK NBP US Nat. Gas WTI White Sugar Zin…" at bounding box center [784, 57] width 1553 height 22
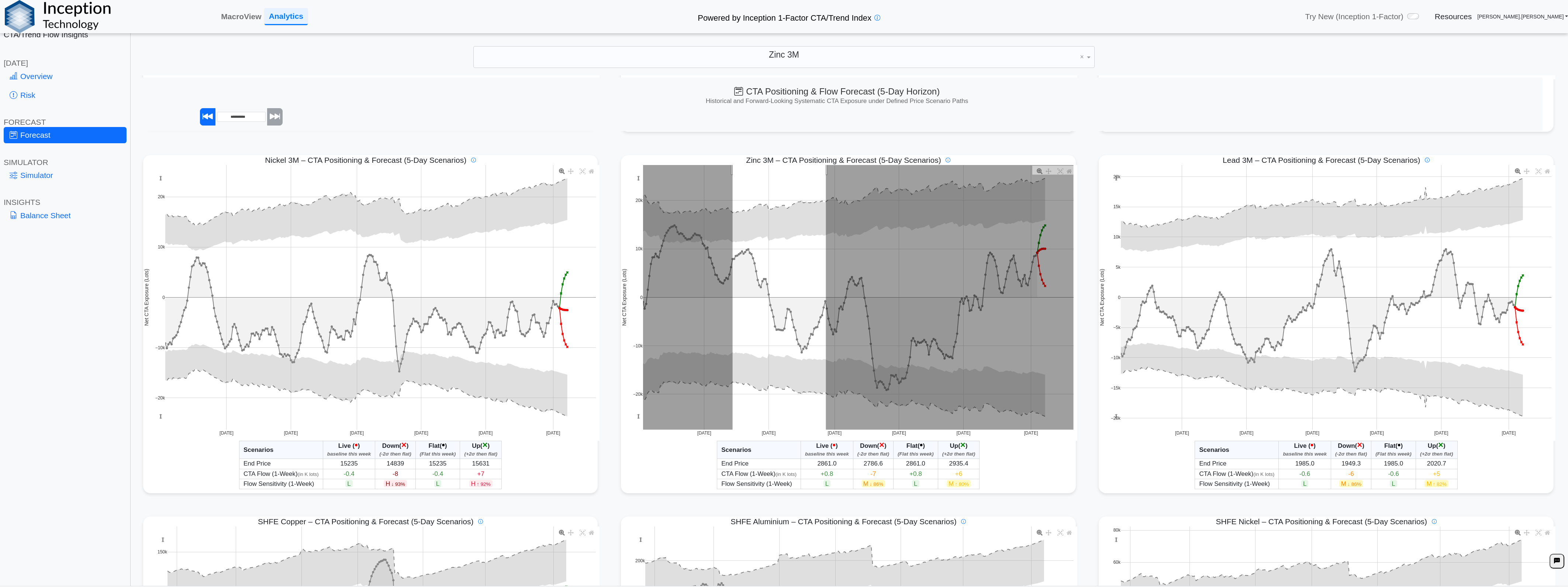
drag, startPoint x: 729, startPoint y: 168, endPoint x: 887, endPoint y: 163, distance: 158.1
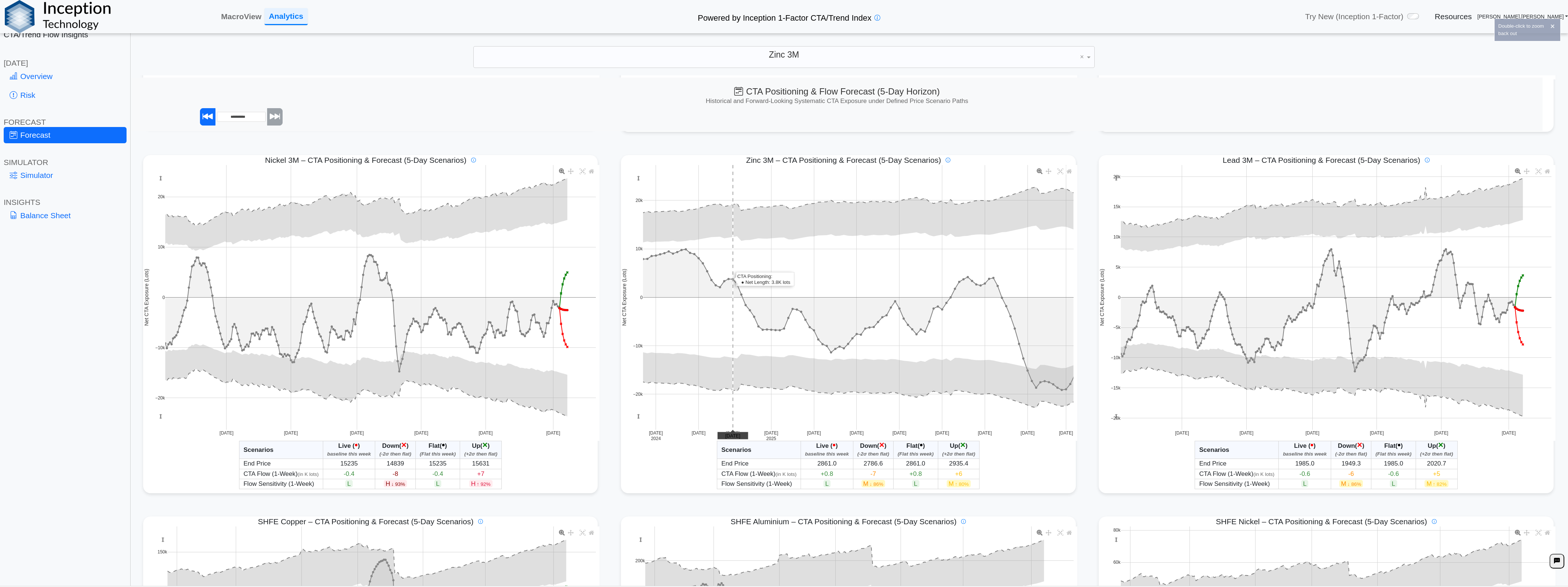
click at [887, 157] on span "Zinc 3M – CTA Positioning & Forecast (5-Day Scenarios)" at bounding box center [843, 160] width 195 height 10
click at [946, 161] on img at bounding box center [948, 160] width 5 height 5
click at [876, 163] on span "Zinc 3M – CTA Positioning & Forecast (5-Day Scenarios)" at bounding box center [843, 160] width 195 height 10
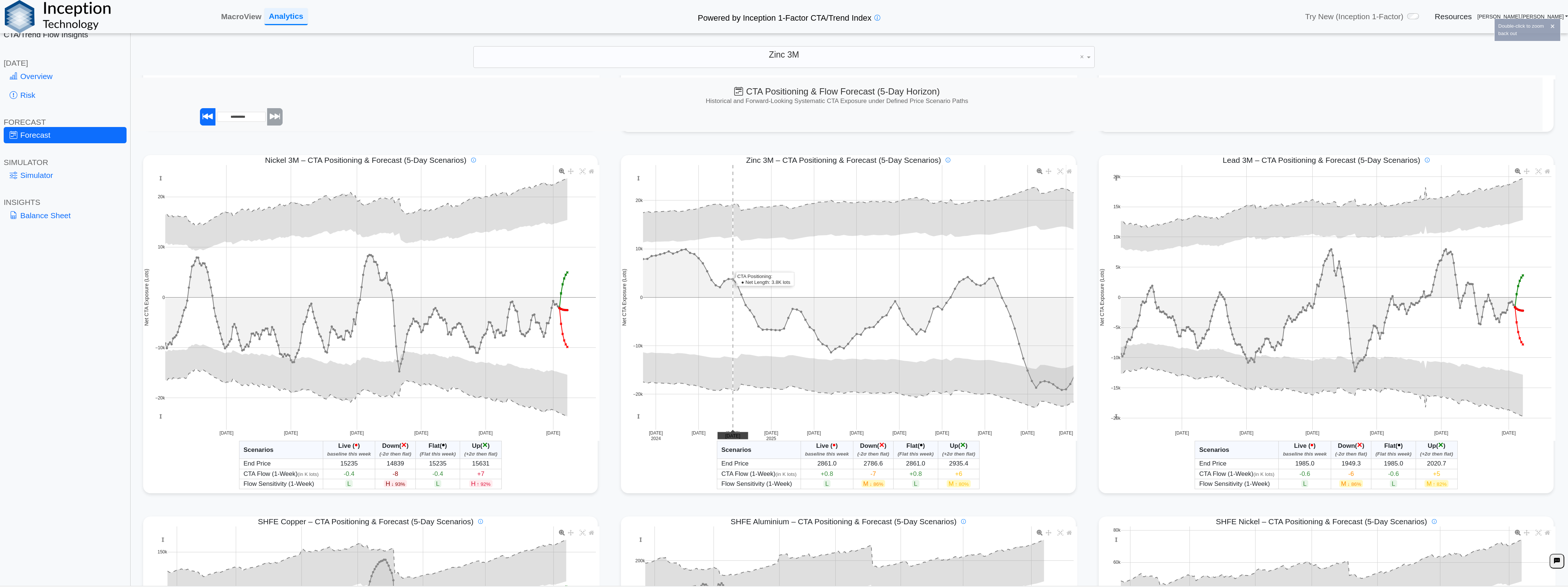
click at [870, 163] on span "Zinc 3M – CTA Positioning & Forecast (5-Day Scenarios)" at bounding box center [843, 160] width 195 height 10
click at [42, 212] on link "Balance Sheet" at bounding box center [65, 215] width 123 height 16
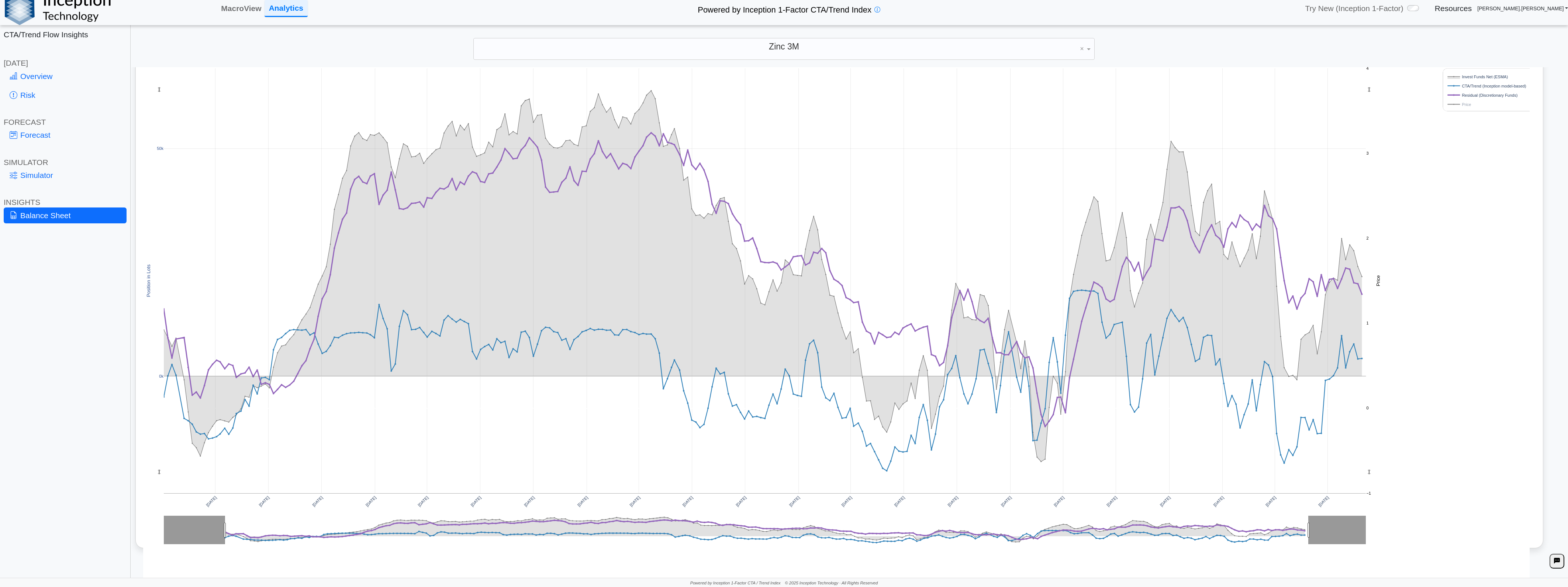
click at [1467, 102] on rect at bounding box center [1486, 104] width 79 height 7
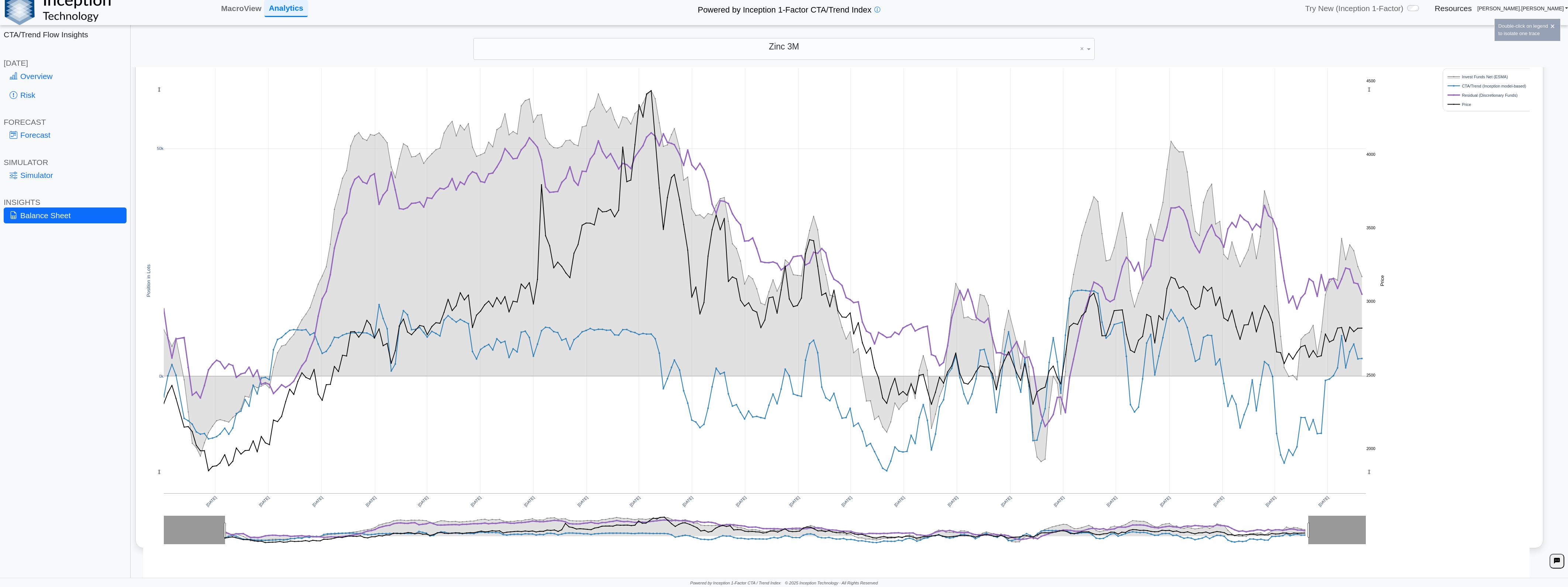
click at [1465, 107] on rect at bounding box center [1486, 104] width 79 height 7
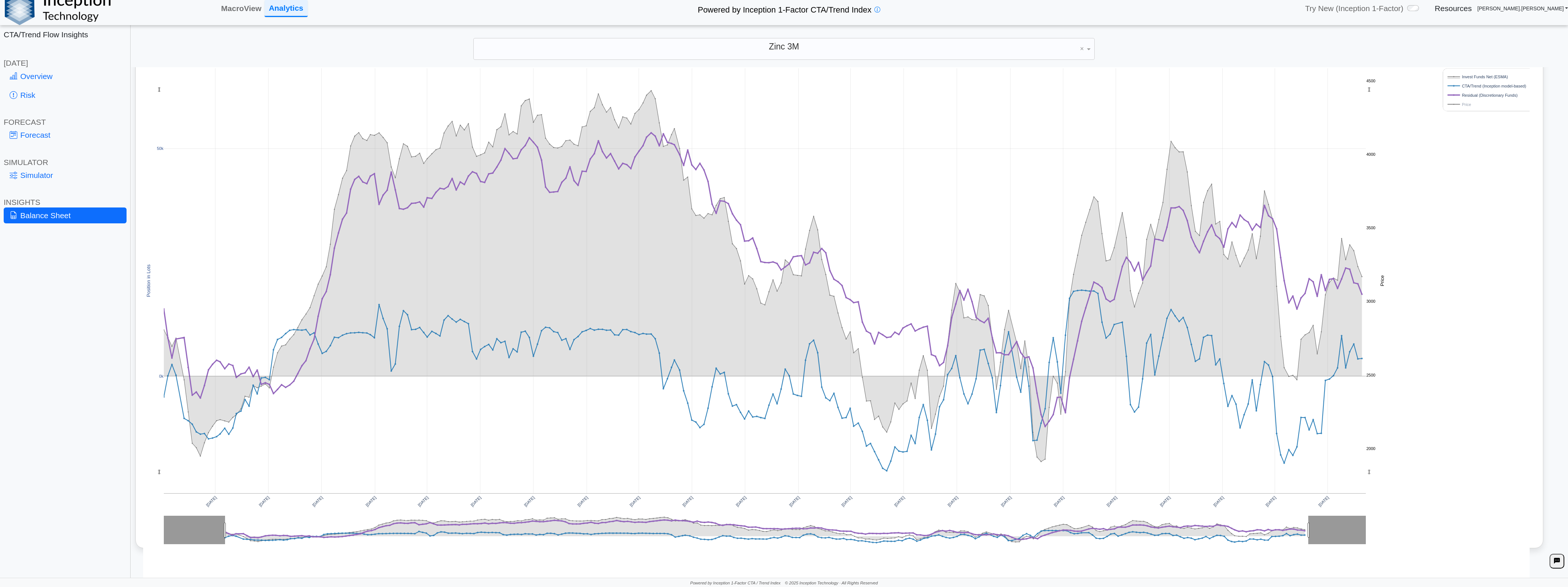
click at [633, 34] on div "**********" at bounding box center [784, 289] width 1568 height 595
drag, startPoint x: 637, startPoint y: 42, endPoint x: 639, endPoint y: 46, distance: 4.5
click at [639, 42] on div "Zinc 3M" at bounding box center [784, 48] width 621 height 21
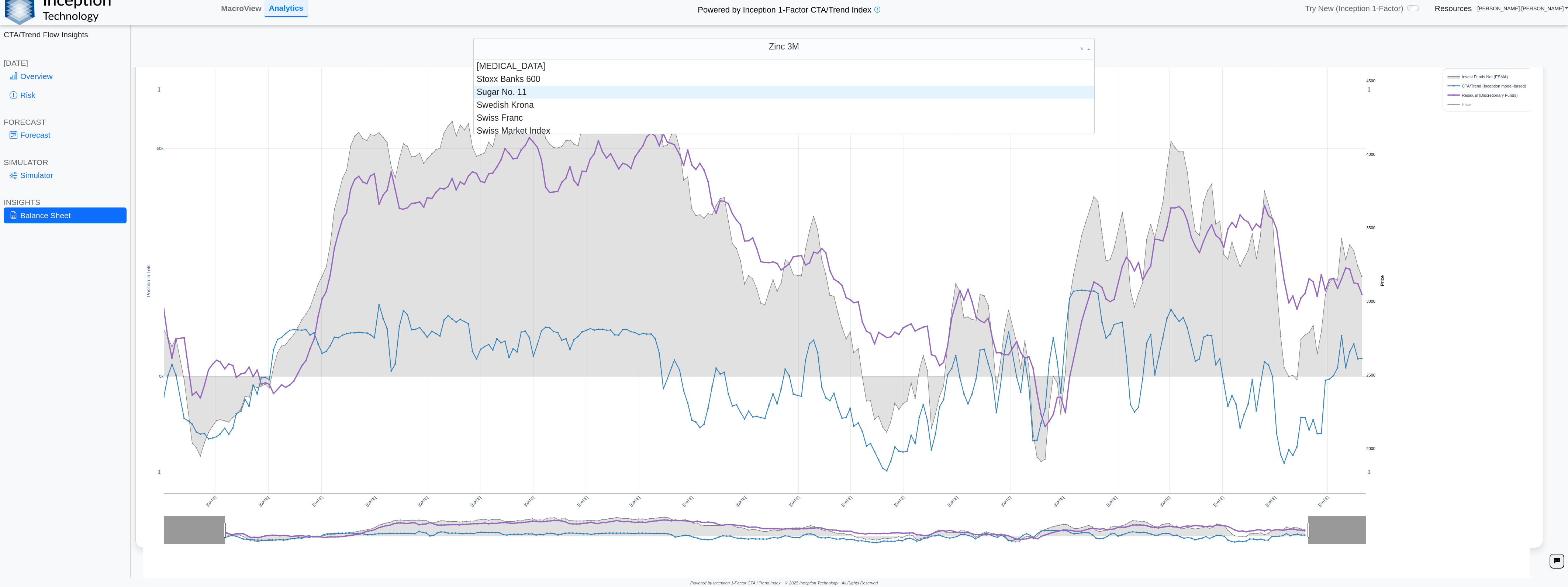
scroll to position [1425, 0]
click at [543, 101] on div "Swiss Franc" at bounding box center [784, 101] width 621 height 13
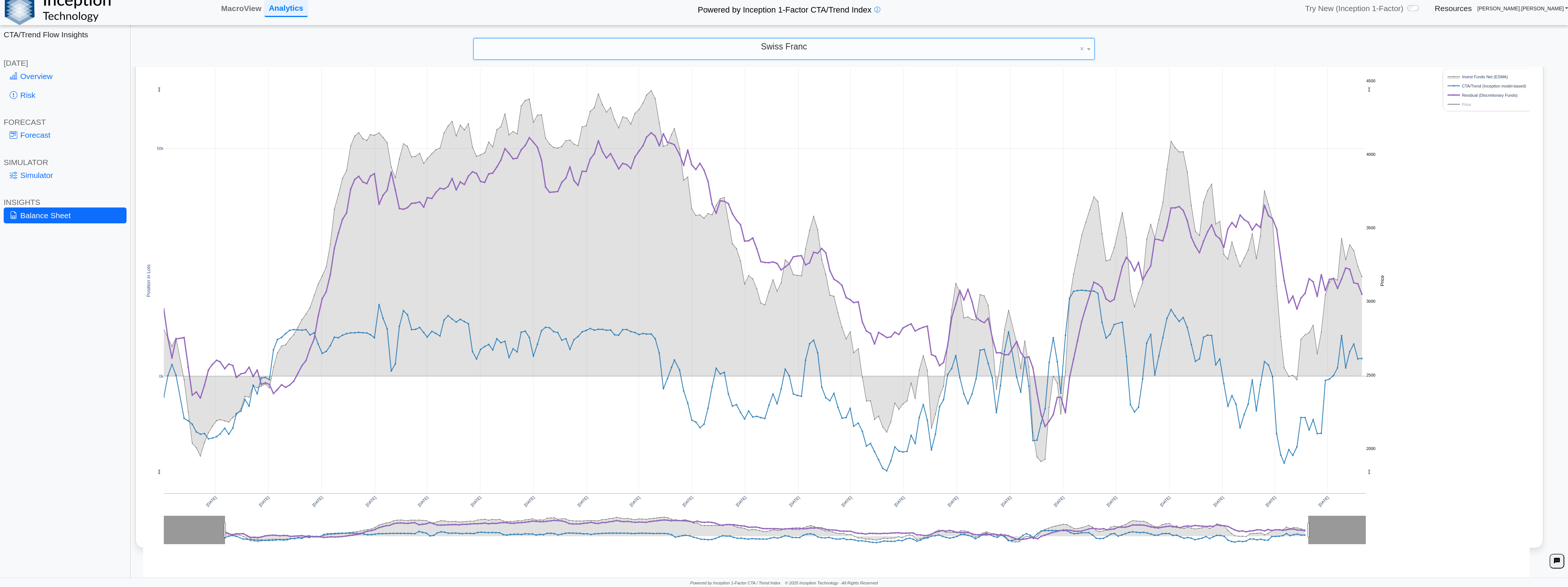
scroll to position [53, 0]
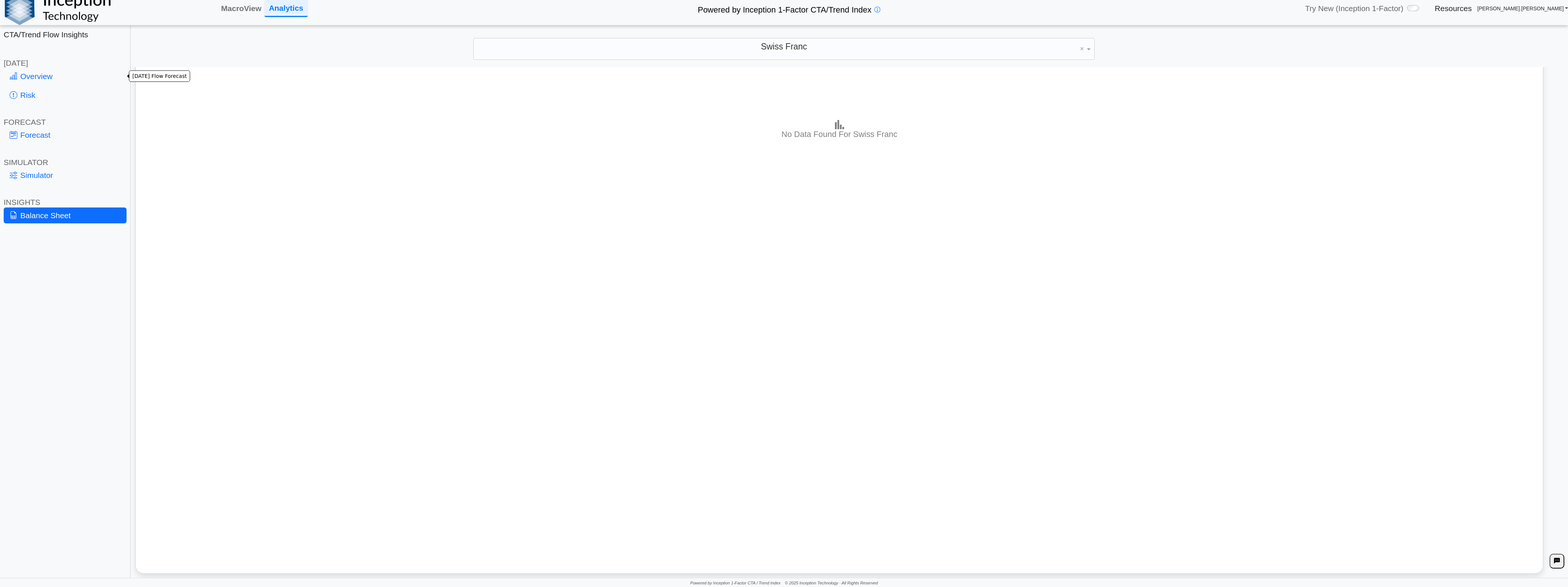
click at [45, 70] on link "Overview" at bounding box center [65, 76] width 123 height 16
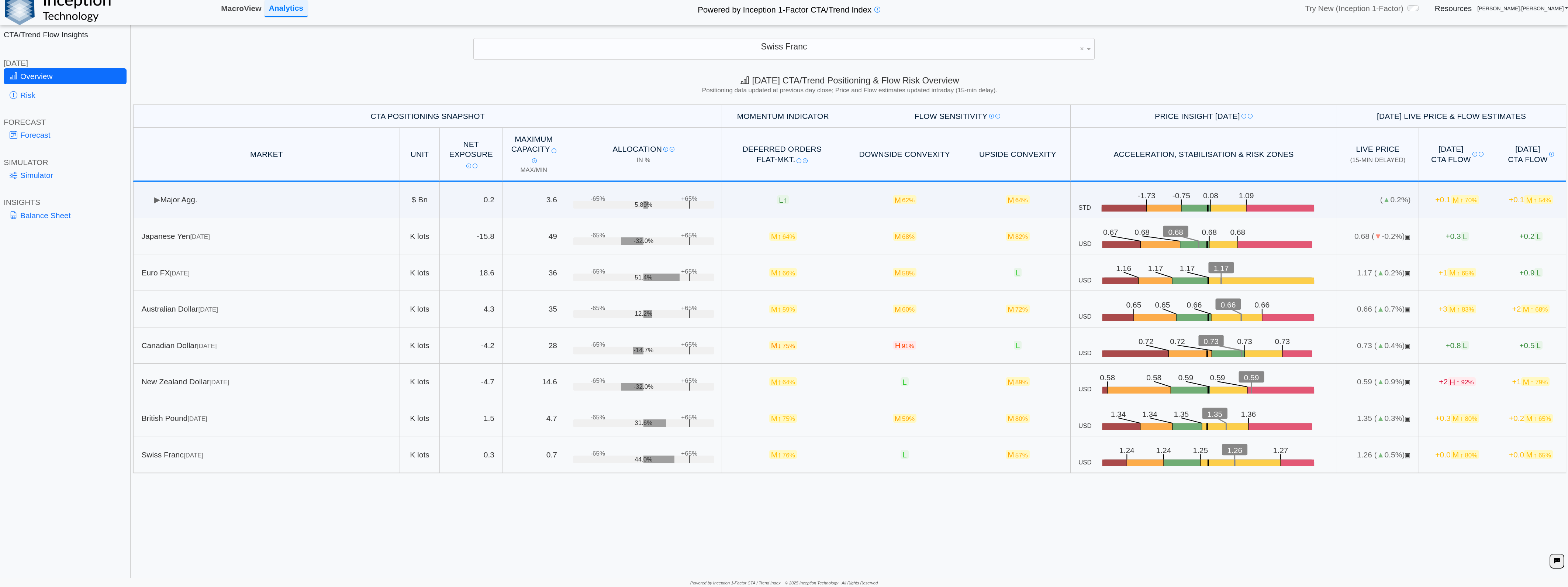
click at [260, 10] on link "MacroView" at bounding box center [241, 9] width 46 height 16
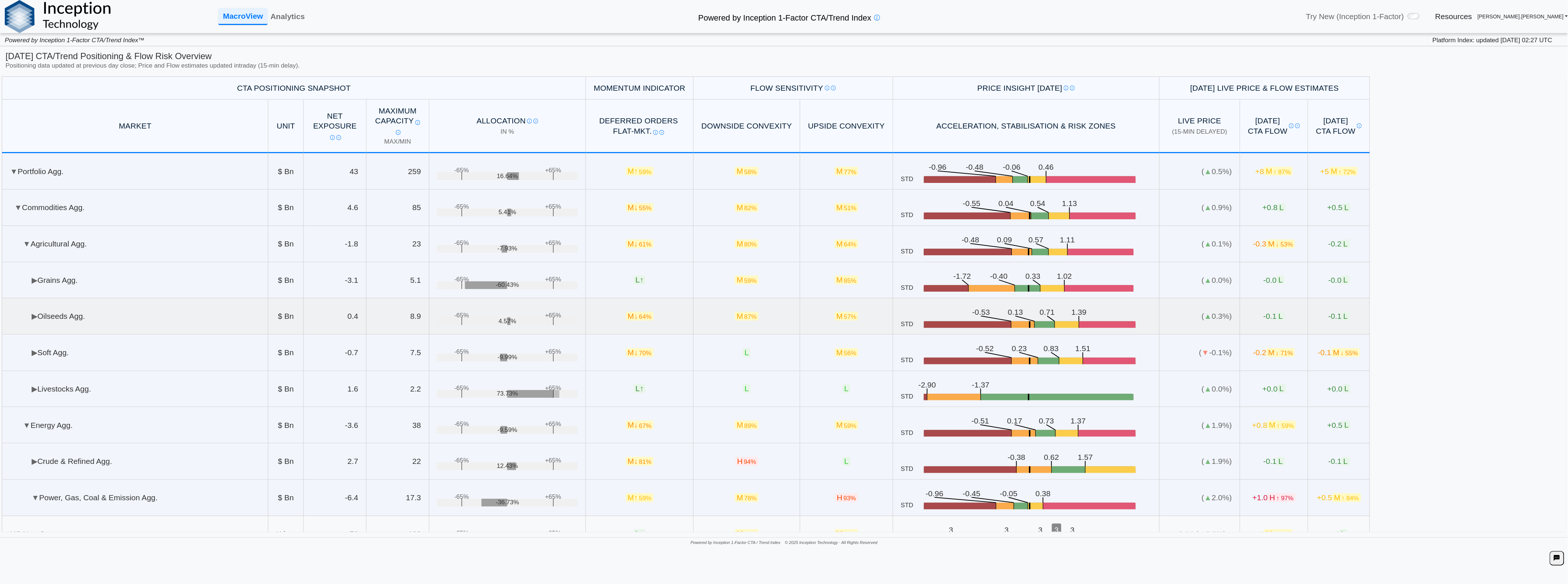
scroll to position [41, 0]
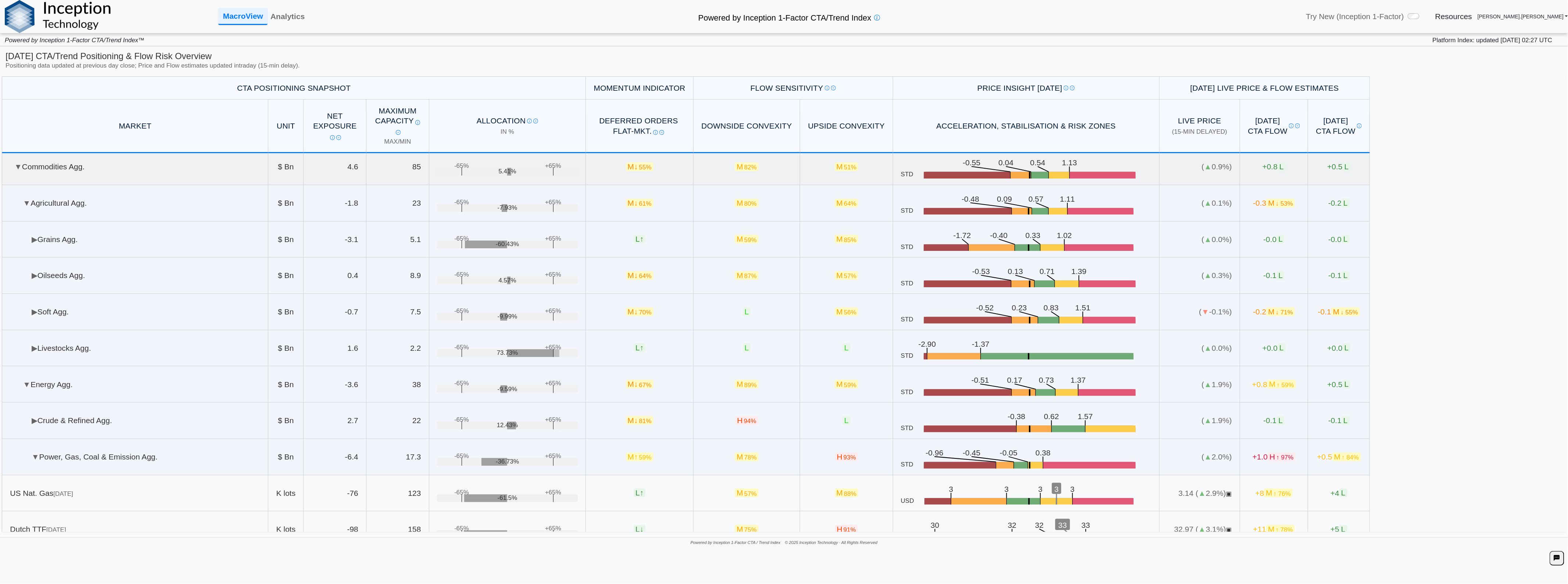
click at [24, 178] on td "▼ Commodities Agg." at bounding box center [135, 167] width 267 height 36
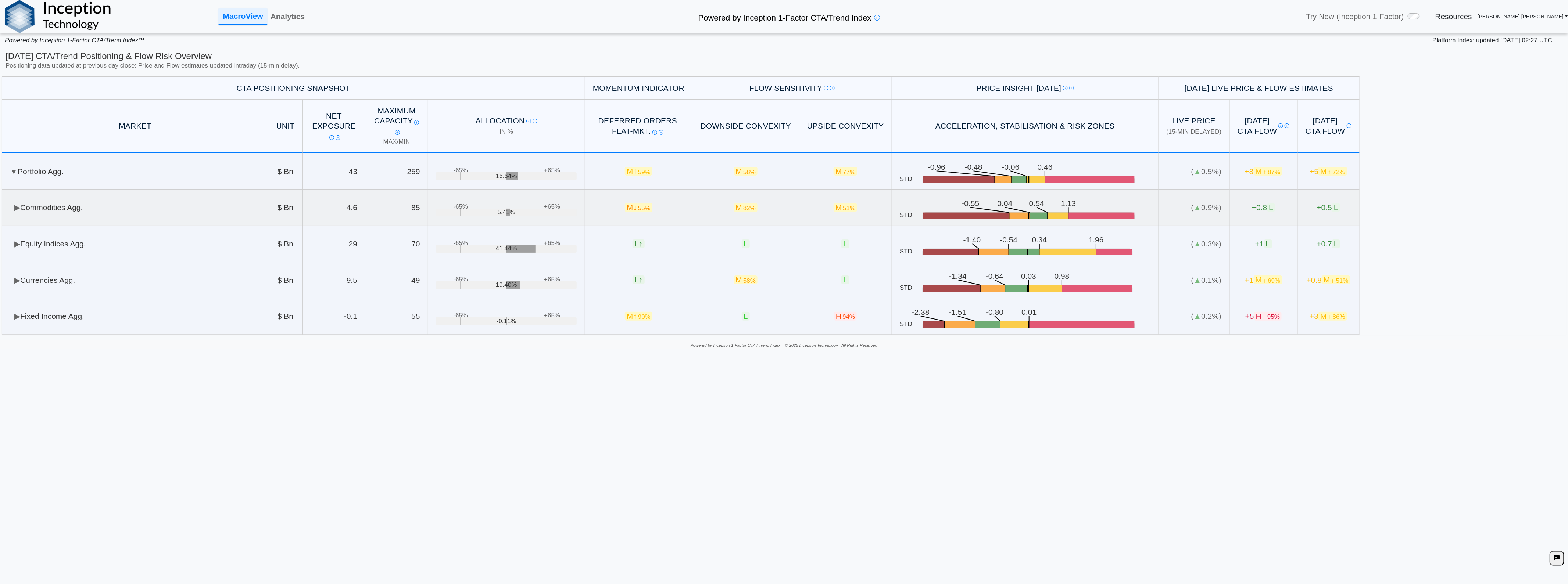
scroll to position [0, 0]
click at [60, 210] on td "▶ Commodities Agg." at bounding box center [135, 208] width 267 height 36
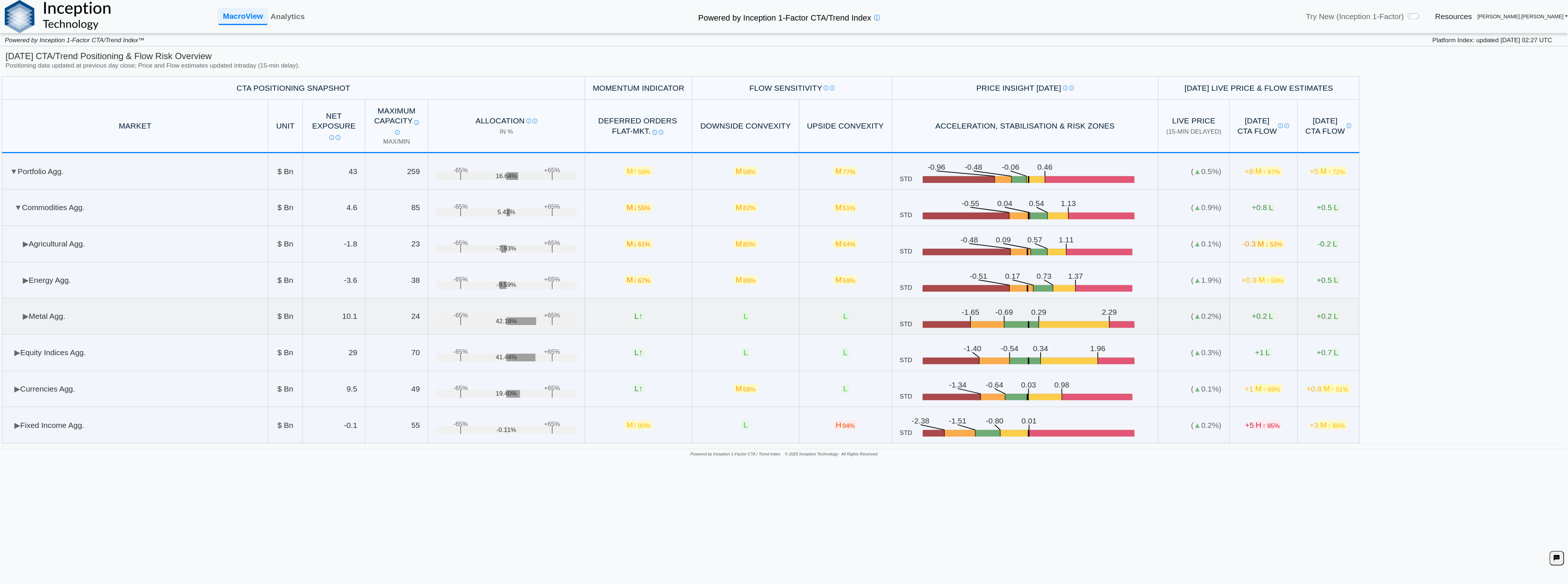
click at [77, 311] on td "▶ Metal Agg." at bounding box center [135, 316] width 267 height 36
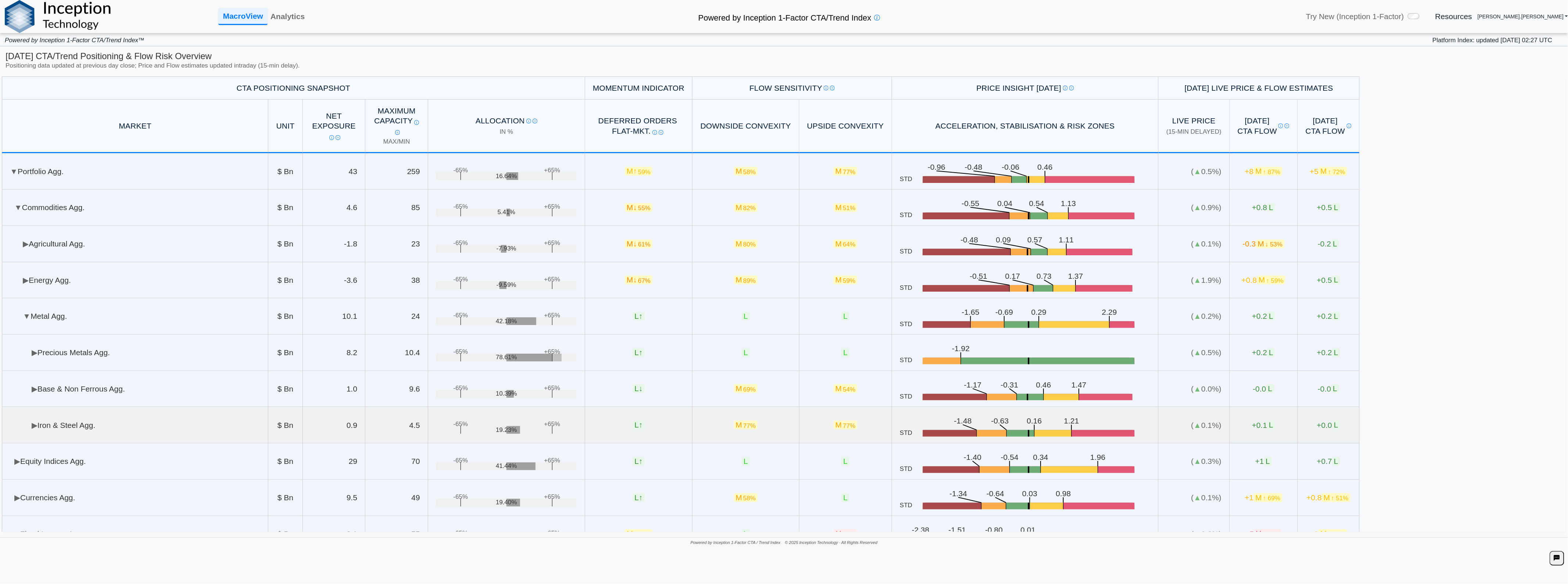
drag, startPoint x: 355, startPoint y: 429, endPoint x: 381, endPoint y: 431, distance: 26.1
click at [381, 431] on tr "▶ Iron & Steel Agg. $ Bn 0.9 4.5 +65% -65% 19.23% L ↑ M 77% M 77% STD .zone-tex…" at bounding box center [681, 425] width 1358 height 36
click at [188, 349] on td "▶ Precious Metals Agg." at bounding box center [135, 353] width 267 height 36
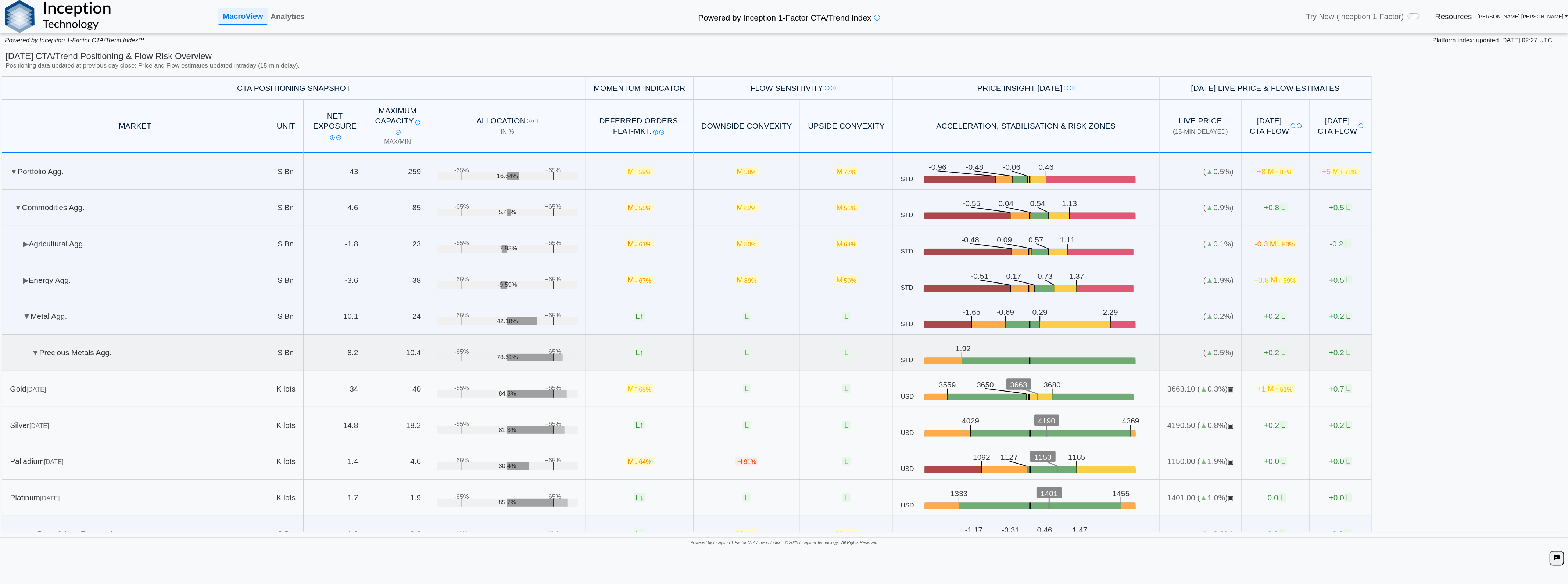
click at [184, 364] on td "▼ Precious Metals Agg." at bounding box center [135, 353] width 267 height 36
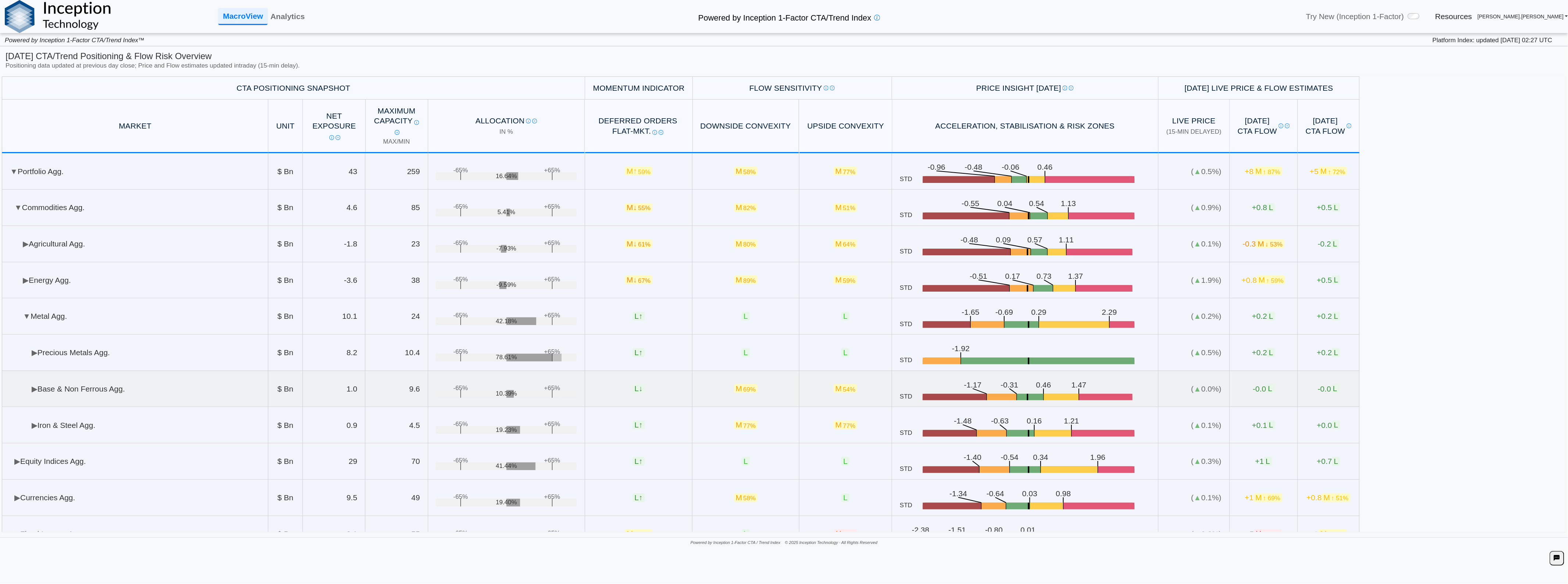
click at [175, 386] on td "▶ Base & Non Ferrous Agg." at bounding box center [135, 389] width 267 height 36
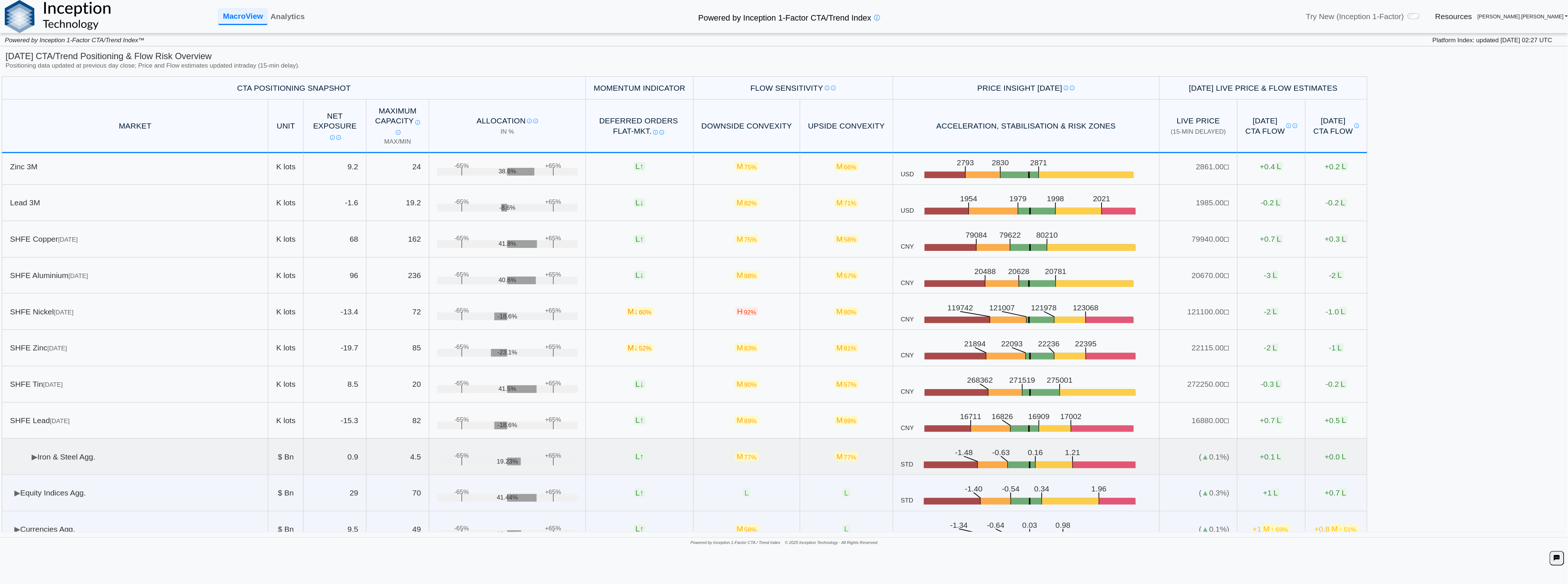
scroll to position [408, 0]
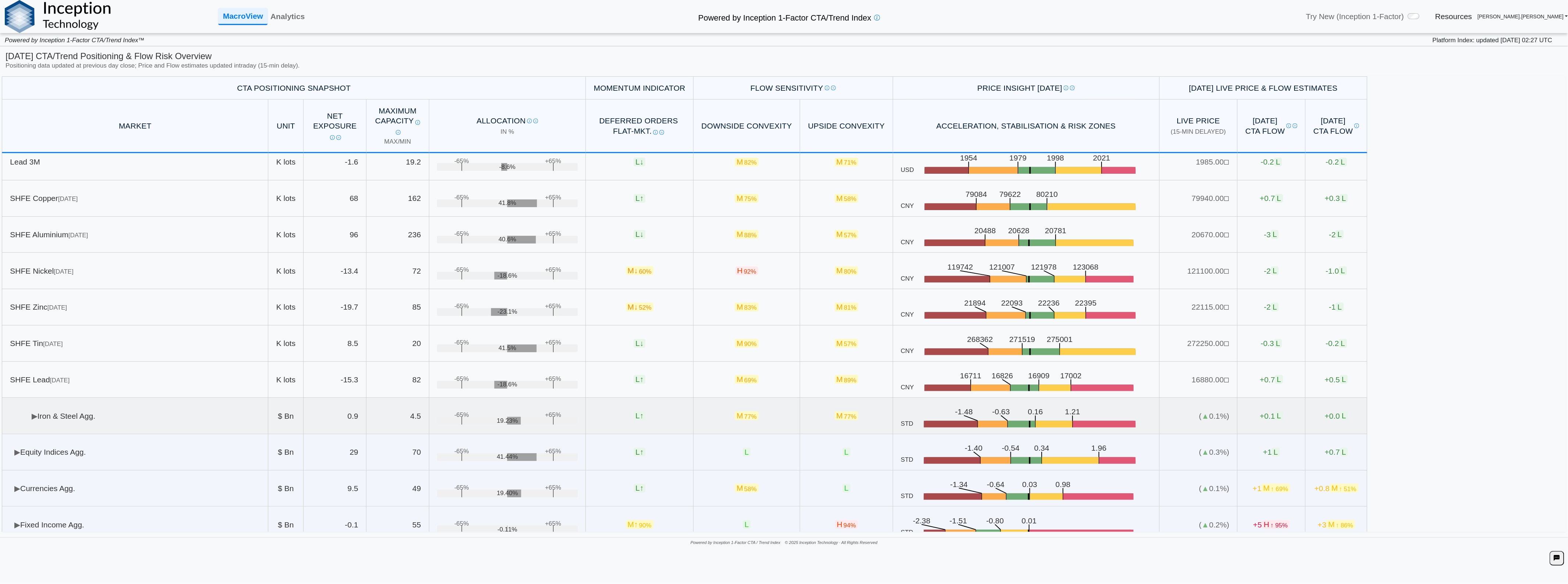
click at [131, 427] on td "▶ Iron & Steel Agg." at bounding box center [135, 416] width 267 height 36
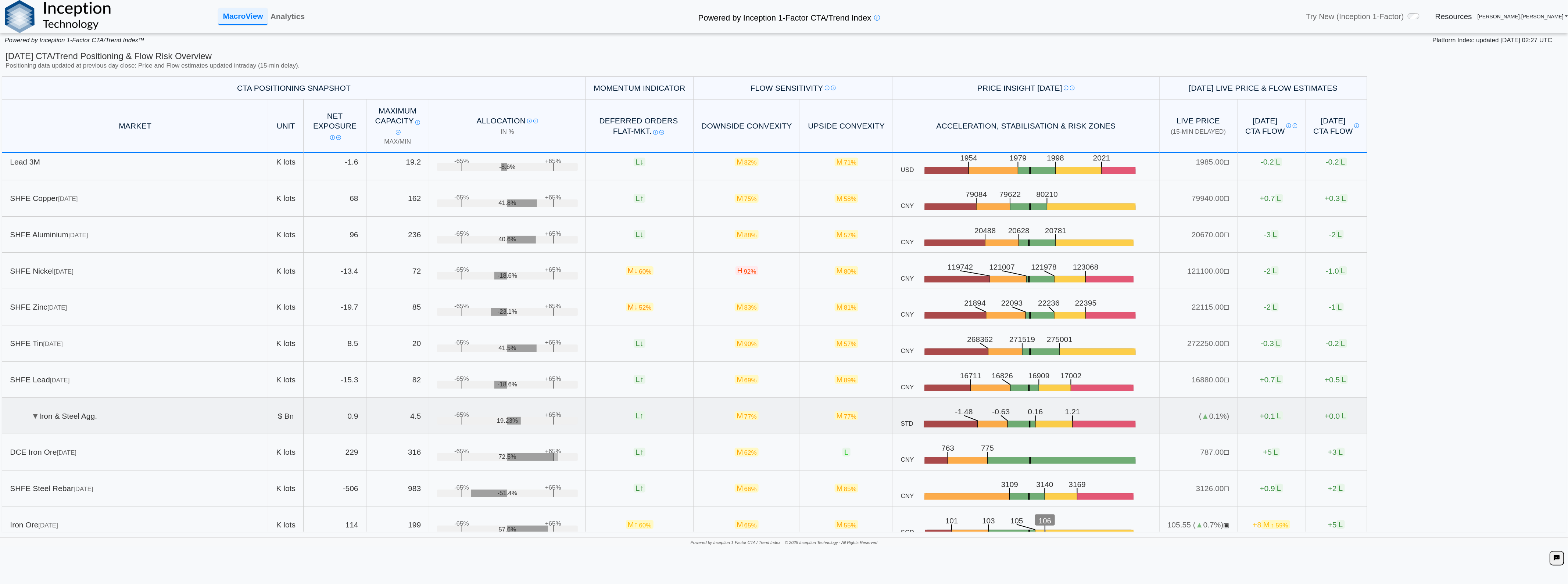
scroll to position [449, 0]
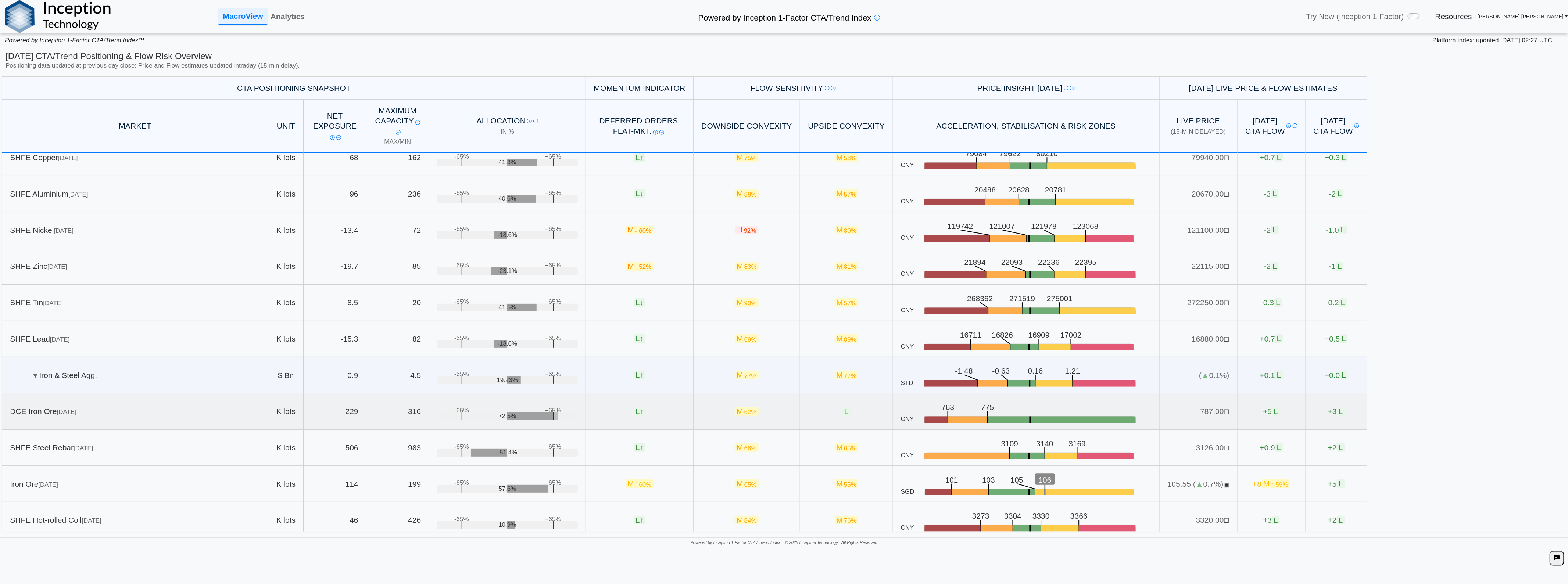
click at [178, 429] on td "DCE Iron Ore [DATE]" at bounding box center [135, 412] width 267 height 36
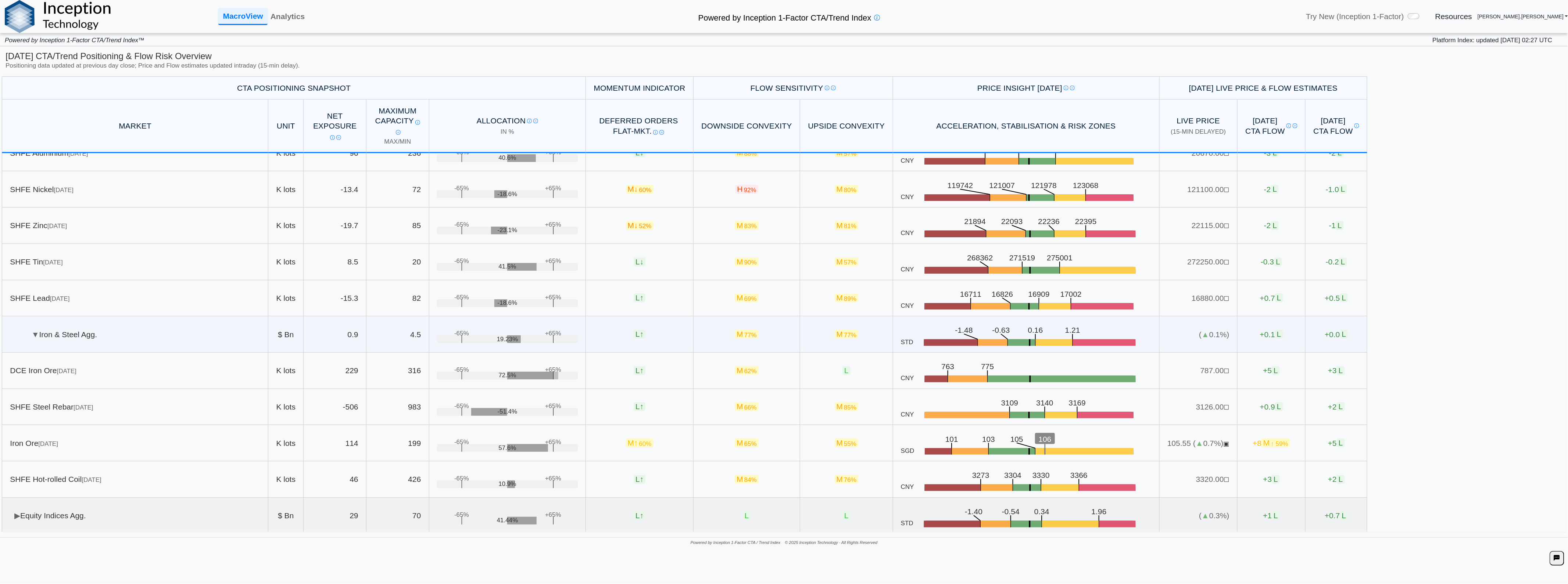
scroll to position [530, 0]
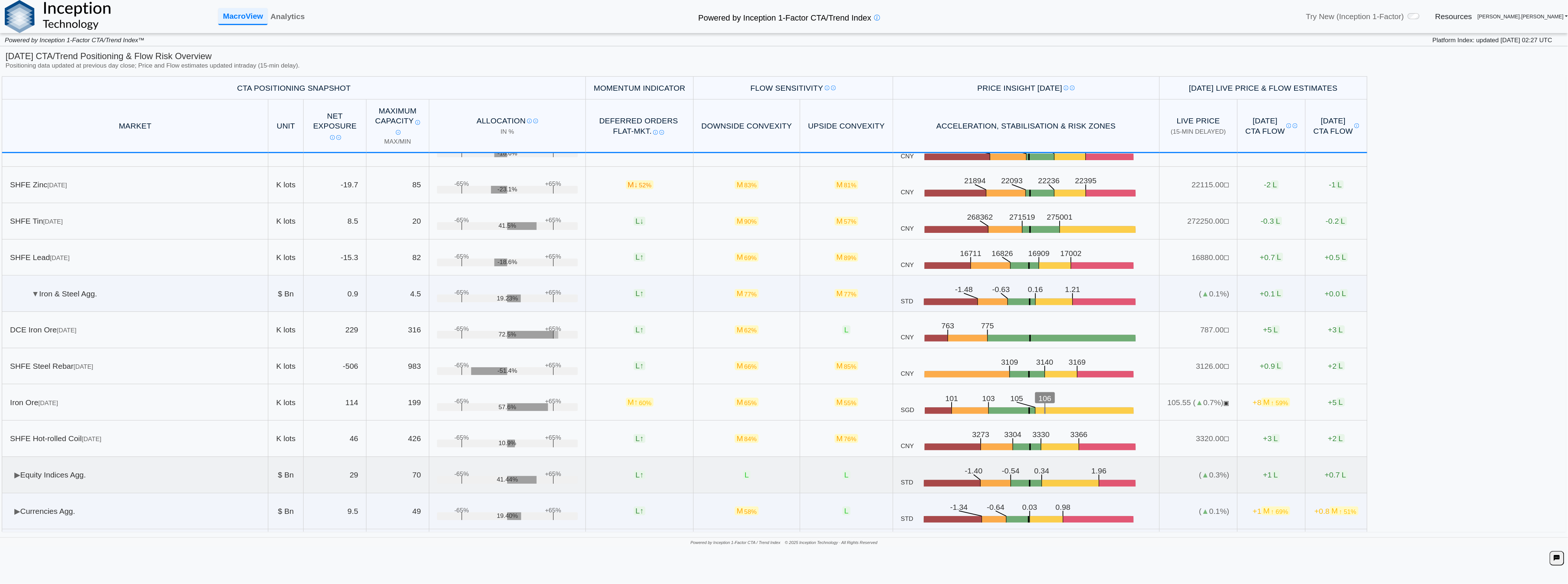
click at [111, 479] on td "▶ Equity Indices Agg." at bounding box center [135, 475] width 267 height 36
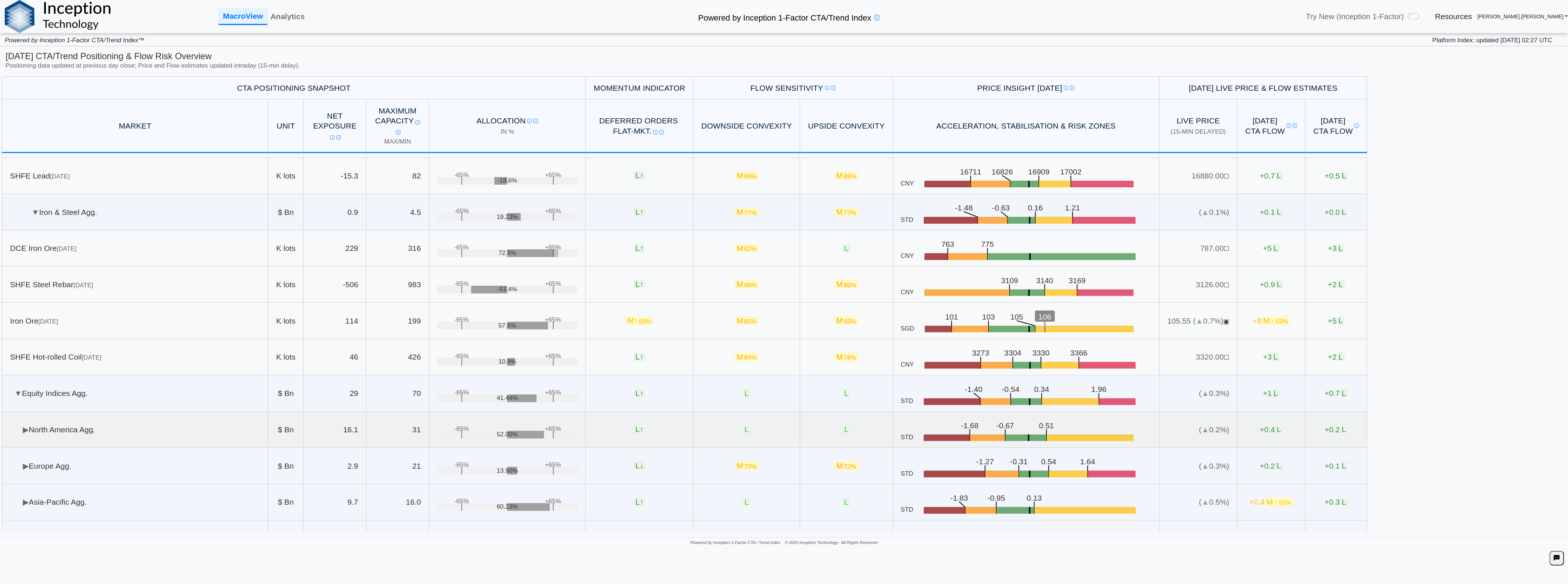
click at [81, 429] on td "▶ [GEOGRAPHIC_DATA] Agg." at bounding box center [135, 430] width 267 height 36
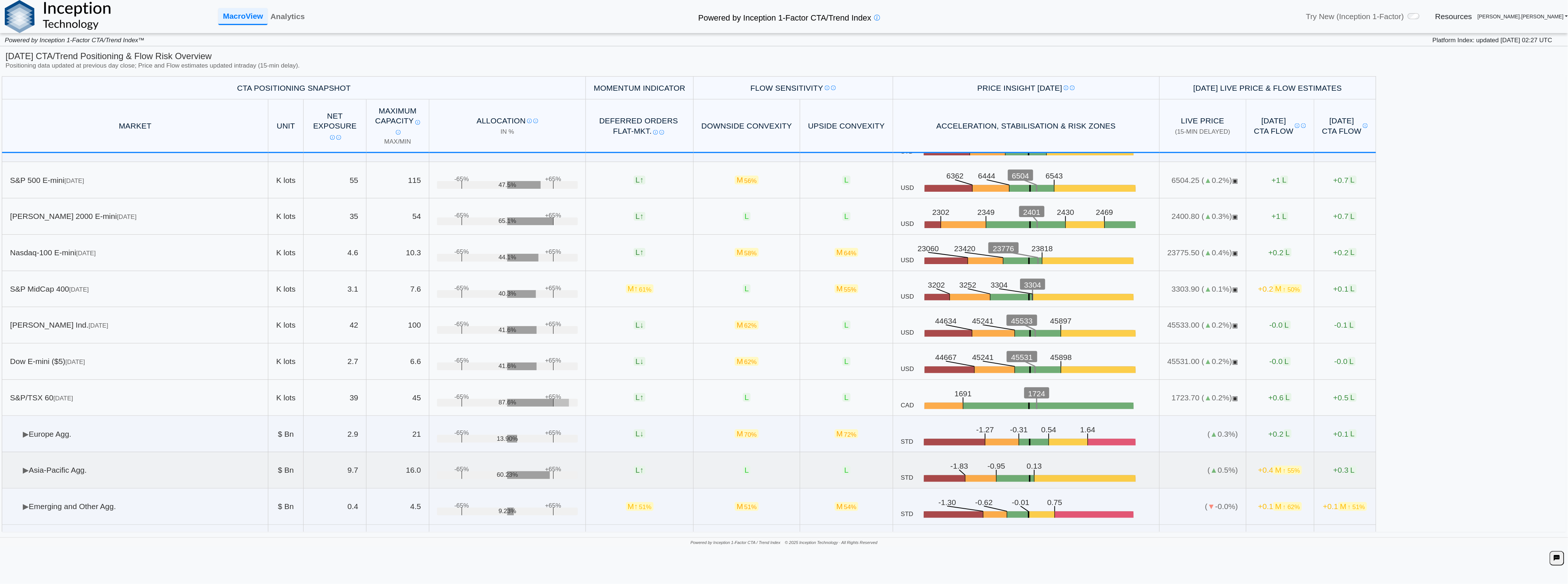
scroll to position [965, 0]
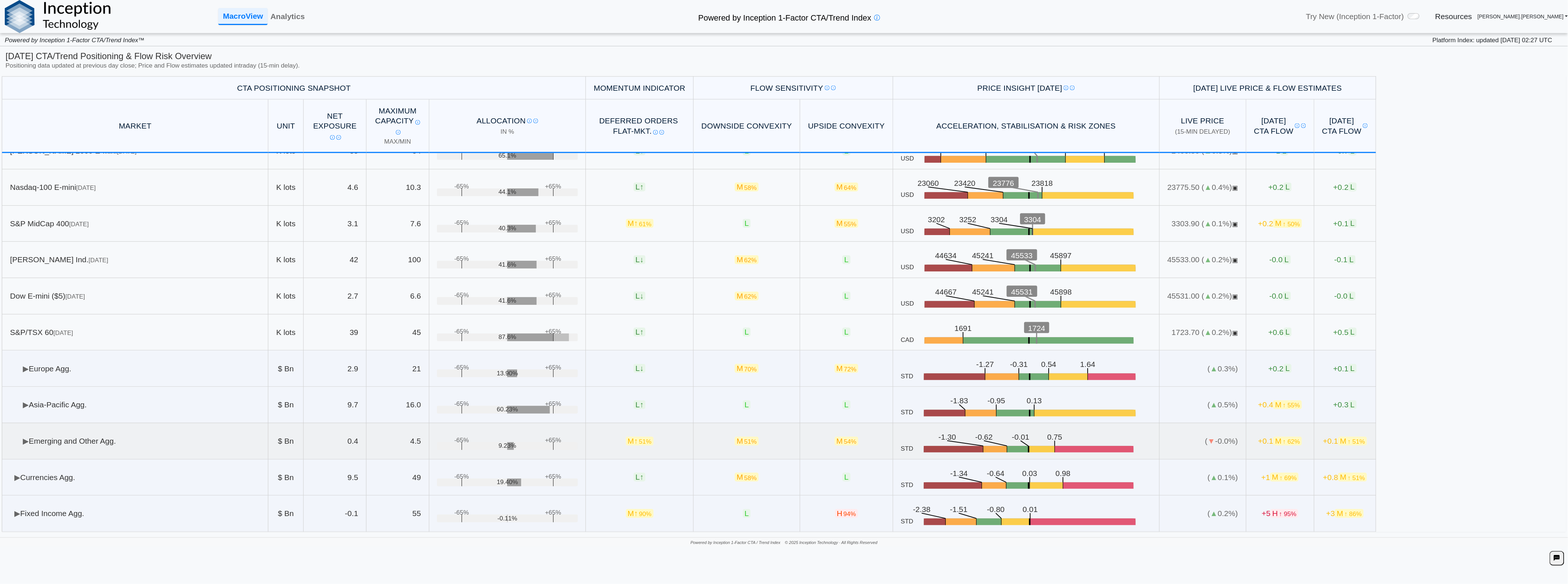
click at [178, 439] on td "▶ Emerging and Other Agg." at bounding box center [135, 442] width 267 height 36
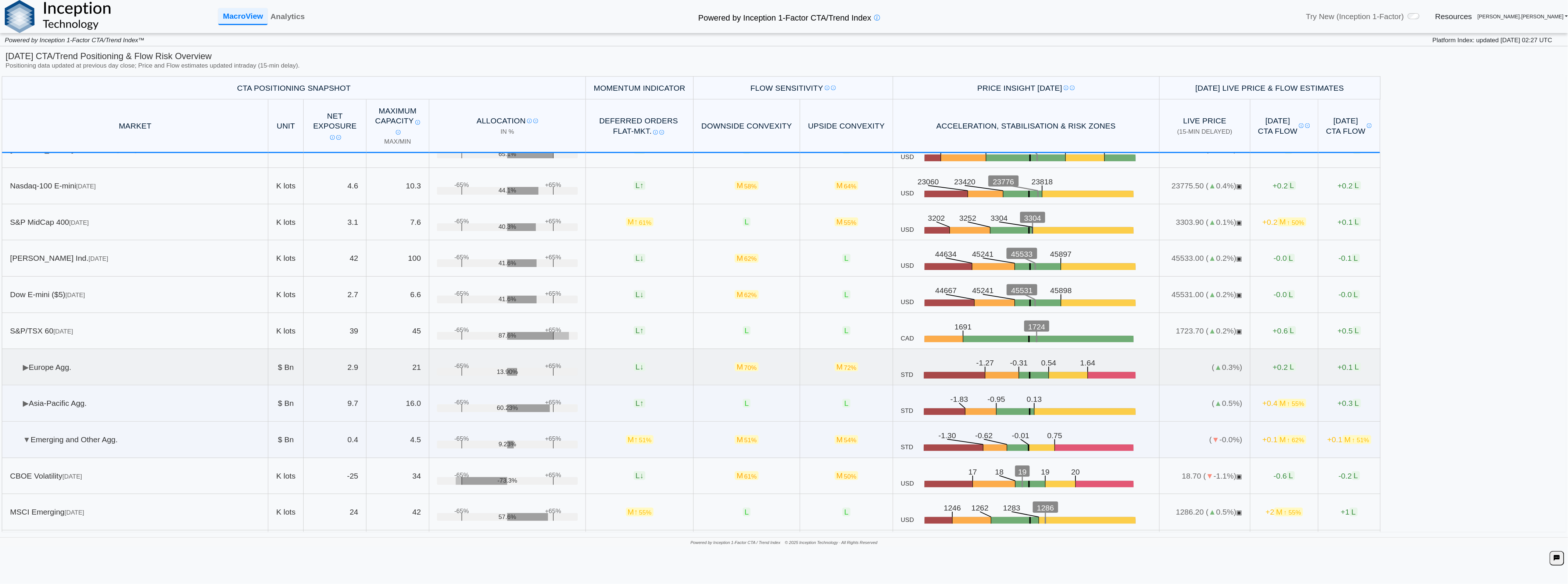
click at [119, 375] on td "▶ Europe Agg." at bounding box center [135, 367] width 267 height 36
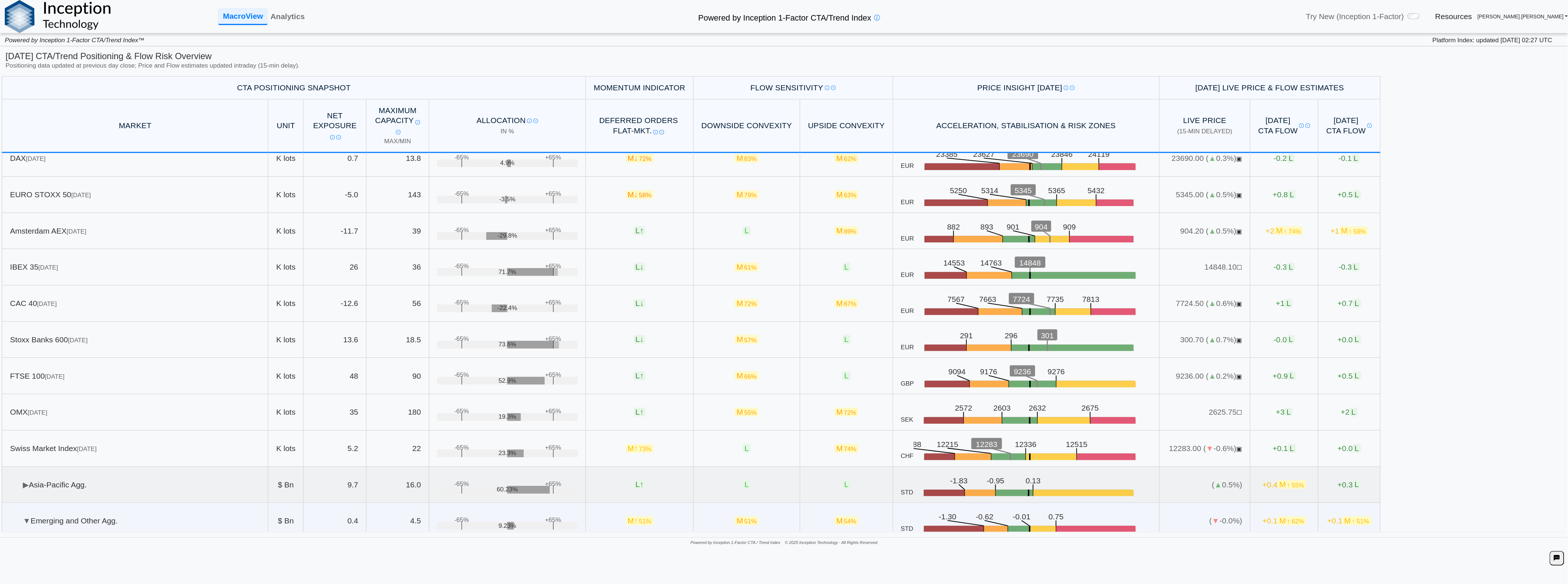
click at [80, 486] on td "▶ Asia-Pacific Agg." at bounding box center [135, 485] width 267 height 36
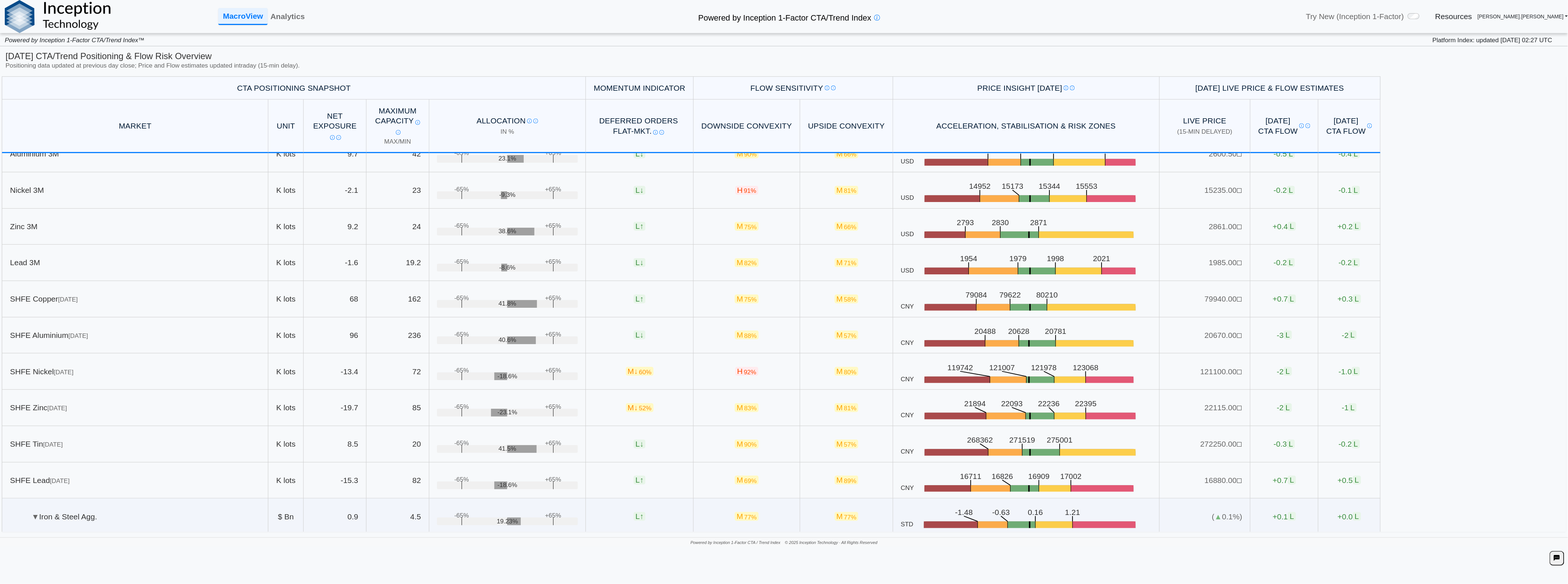
scroll to position [0, 0]
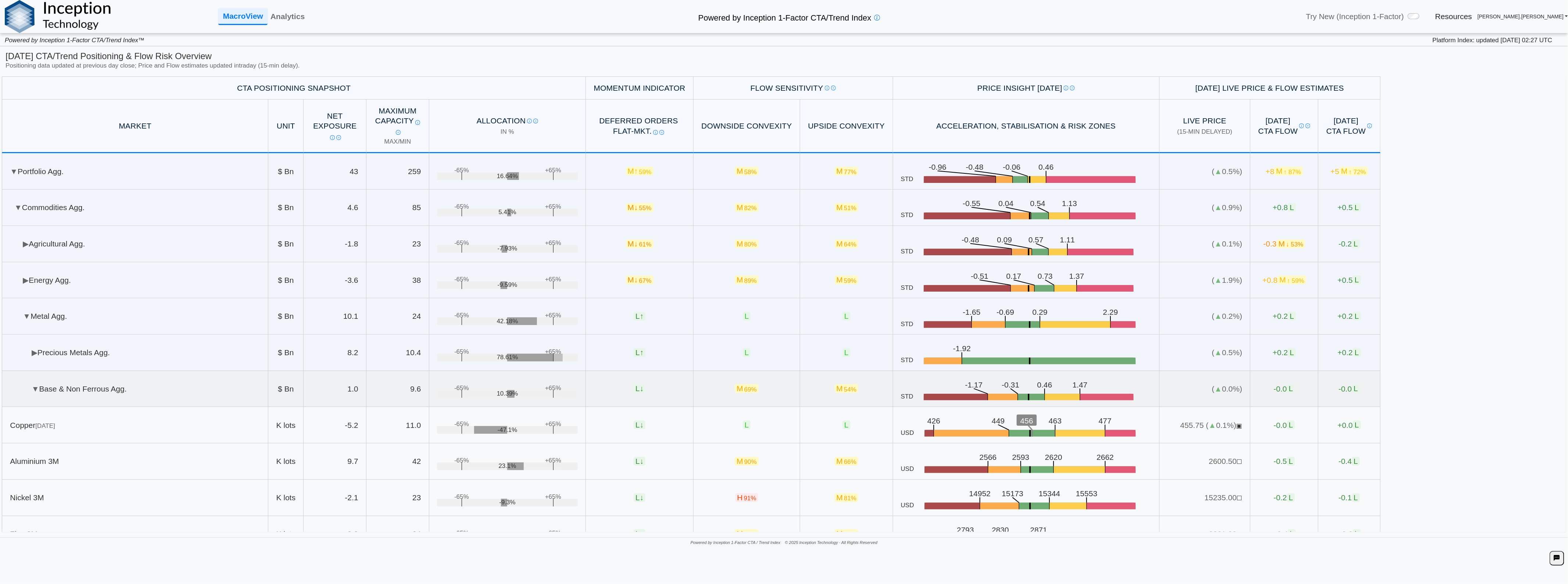
click at [163, 393] on td "▼ Base & Non Ferrous Agg." at bounding box center [135, 389] width 267 height 36
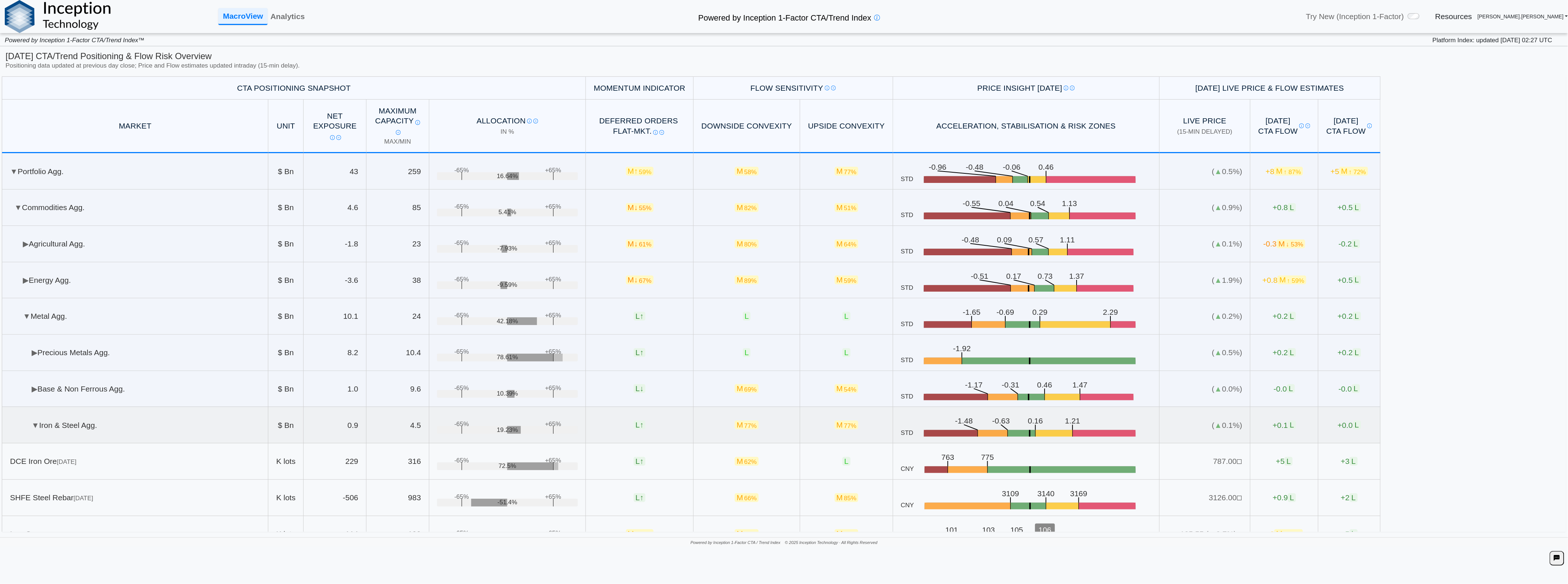
click at [132, 429] on td "▼ Iron & Steel Agg." at bounding box center [135, 425] width 267 height 36
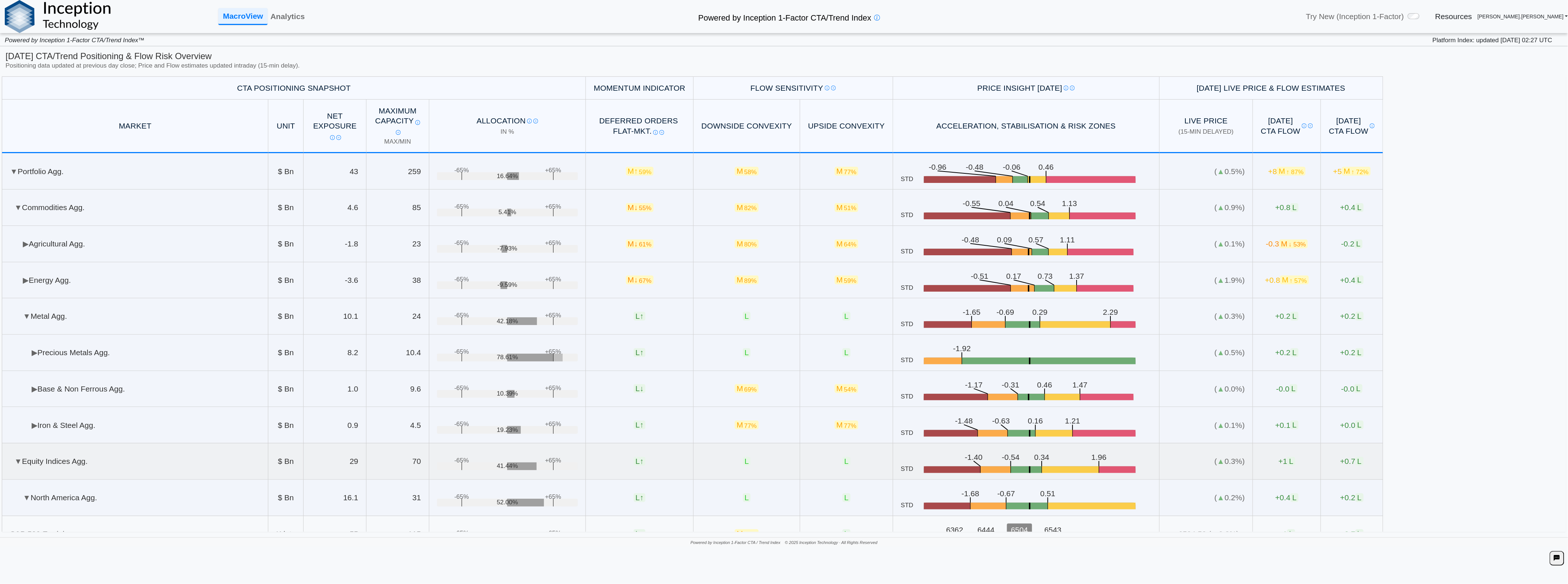
click at [123, 462] on td "▼ Equity Indices Agg." at bounding box center [135, 462] width 267 height 36
